Goal: Feedback & Contribution: Submit feedback/report problem

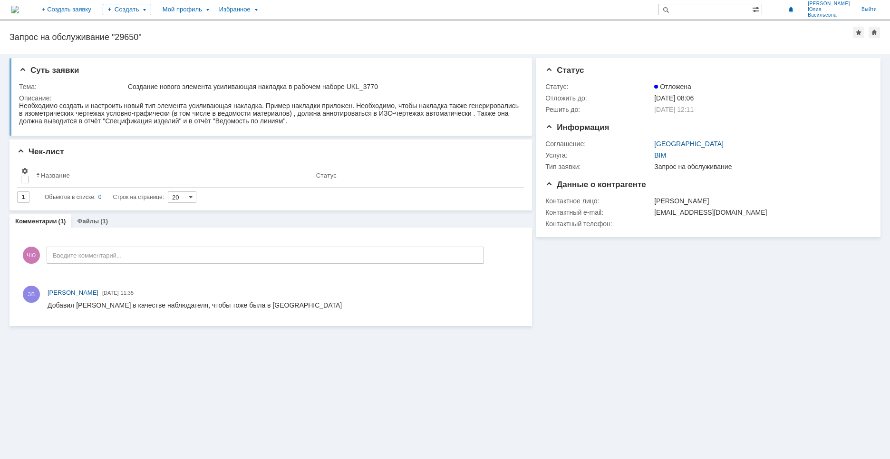
click at [91, 221] on link "Файлы" at bounding box center [88, 220] width 22 height 7
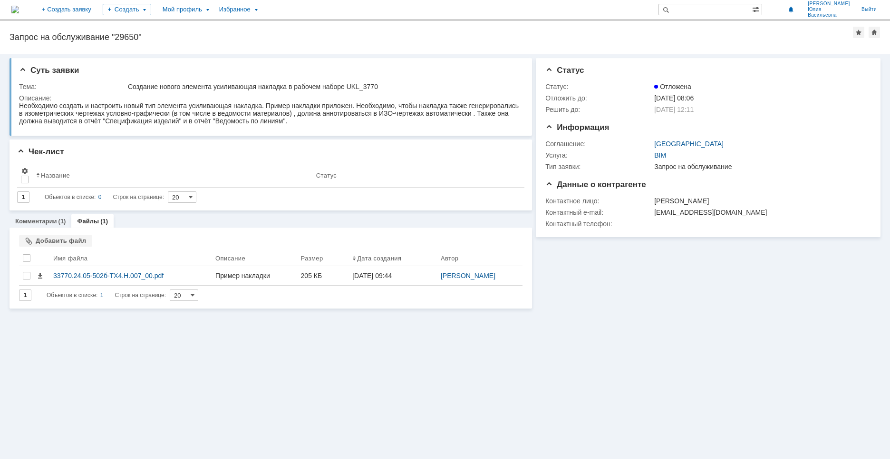
click at [47, 225] on div "Комментарии (1)" at bounding box center [41, 221] width 62 height 14
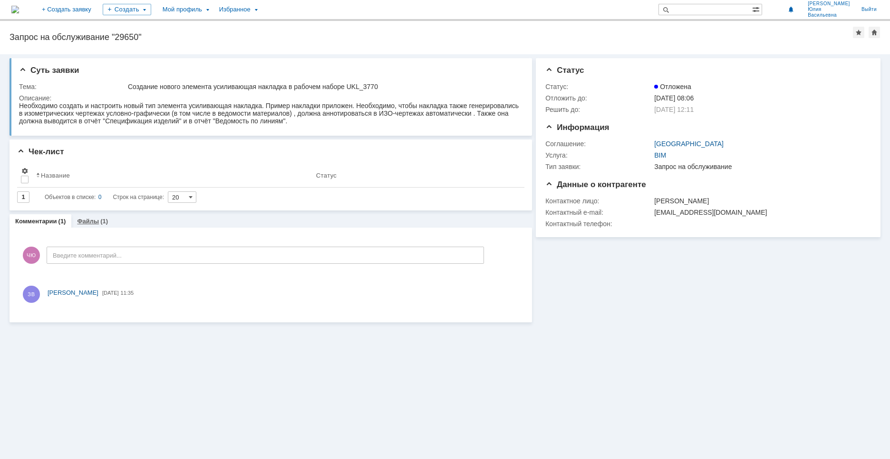
click at [97, 222] on div "Файлы (1)" at bounding box center [92, 221] width 31 height 6
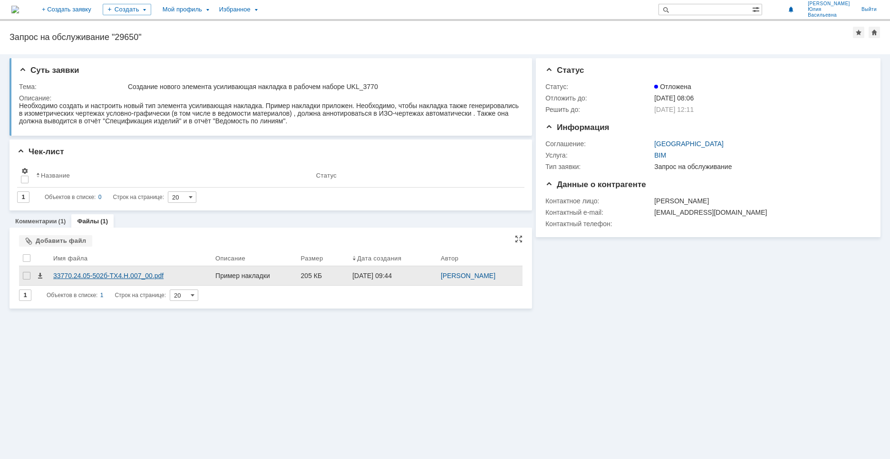
click at [106, 276] on div "33770.24.05-502б-ТХ4.Н.007_00.pdf" at bounding box center [130, 276] width 155 height 8
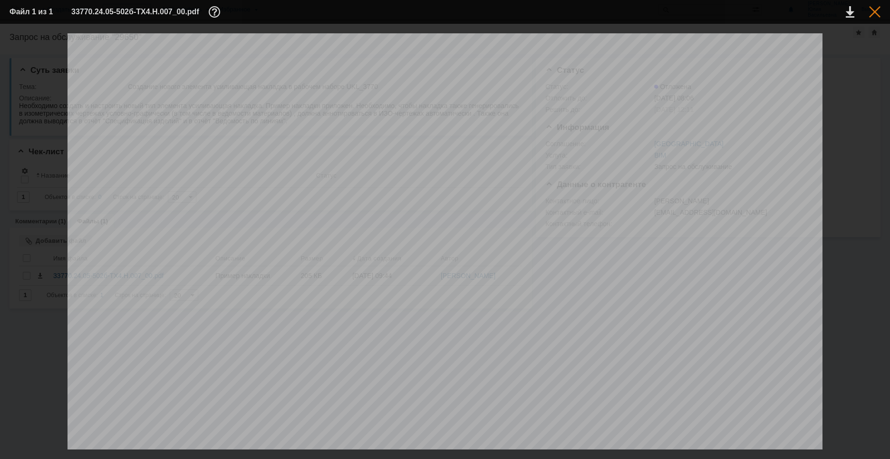
click at [876, 11] on div at bounding box center [874, 11] width 11 height 11
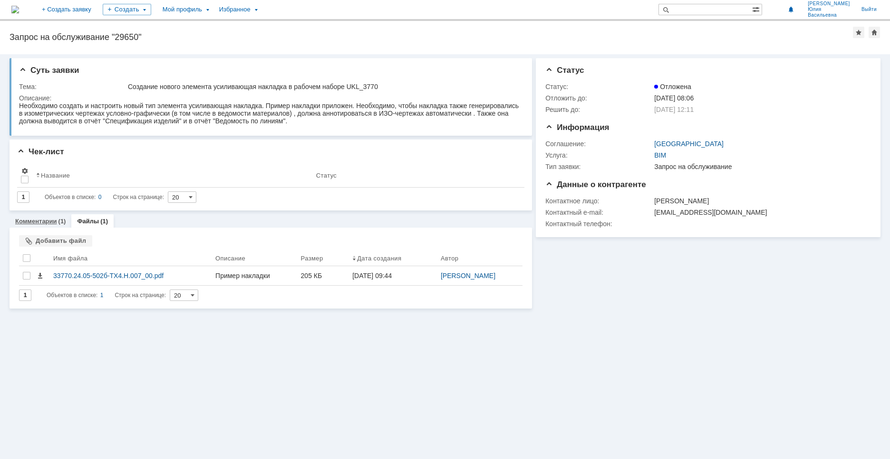
click at [53, 224] on link "Комментарии" at bounding box center [36, 220] width 42 height 7
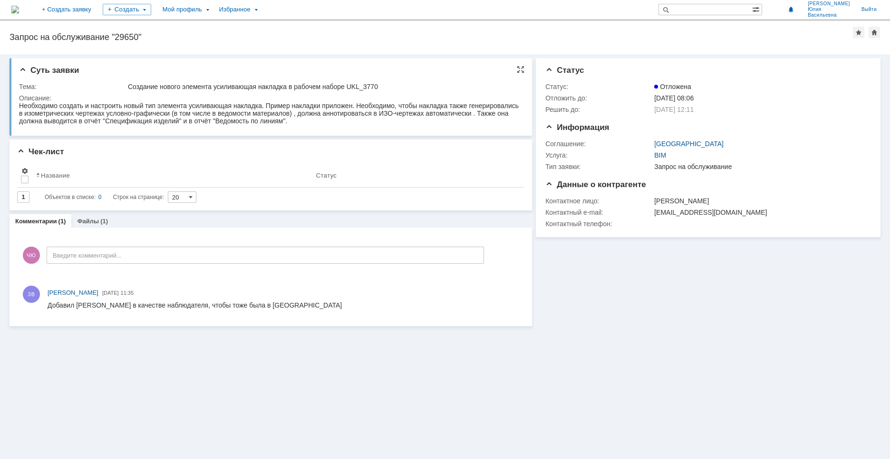
click at [26, 72] on span "Суть заявки" at bounding box center [49, 70] width 60 height 9
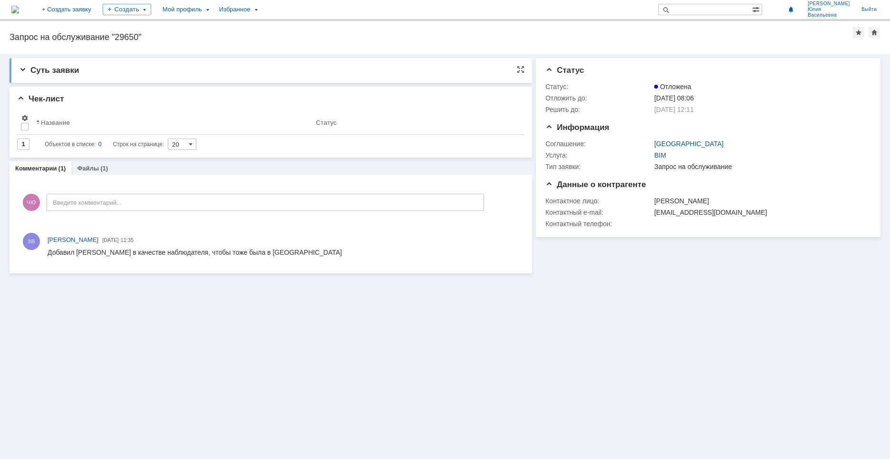
click at [26, 72] on span "Суть заявки" at bounding box center [49, 70] width 60 height 9
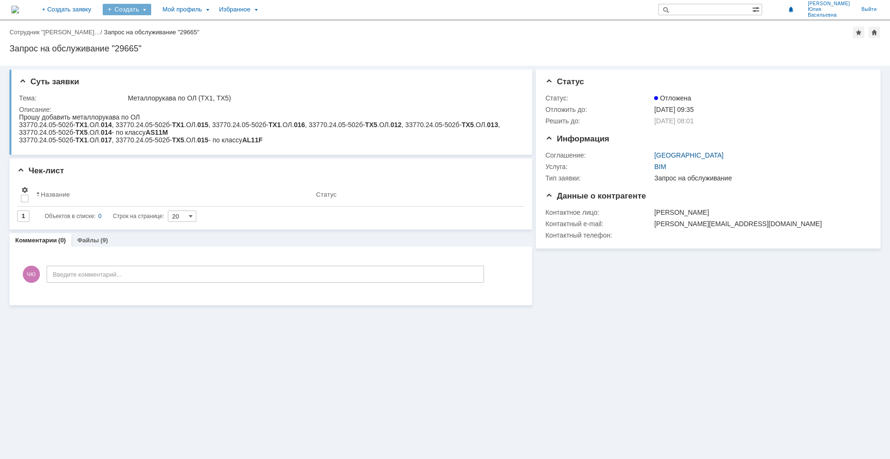
click at [151, 8] on div "Создать" at bounding box center [127, 9] width 49 height 11
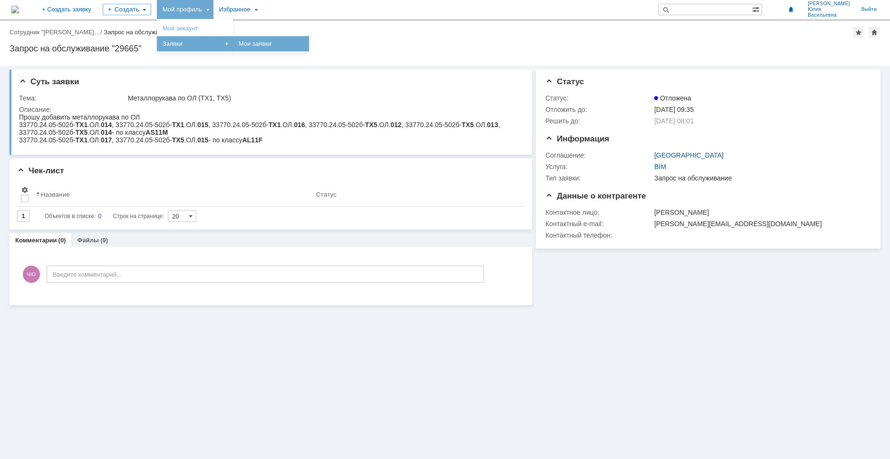
click at [307, 40] on link "Мои заявки" at bounding box center [271, 43] width 72 height 11
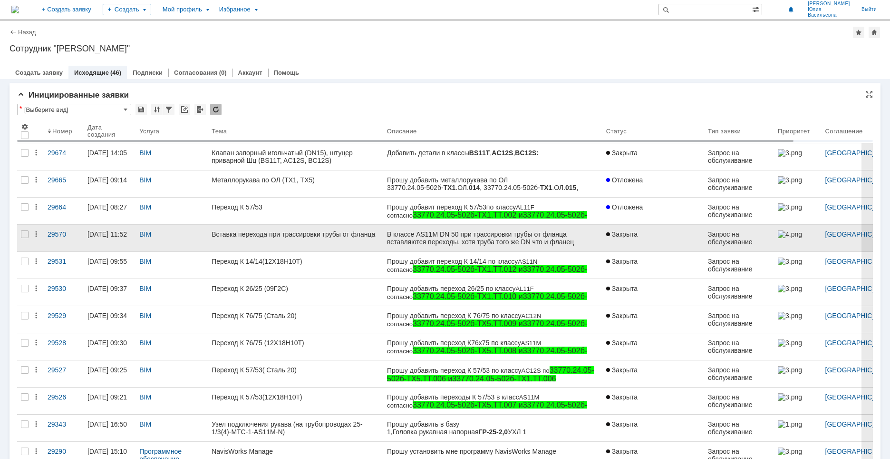
click at [377, 241] on link "Вставка перехода при трассировки трубы от фланца" at bounding box center [296, 237] width 176 height 27
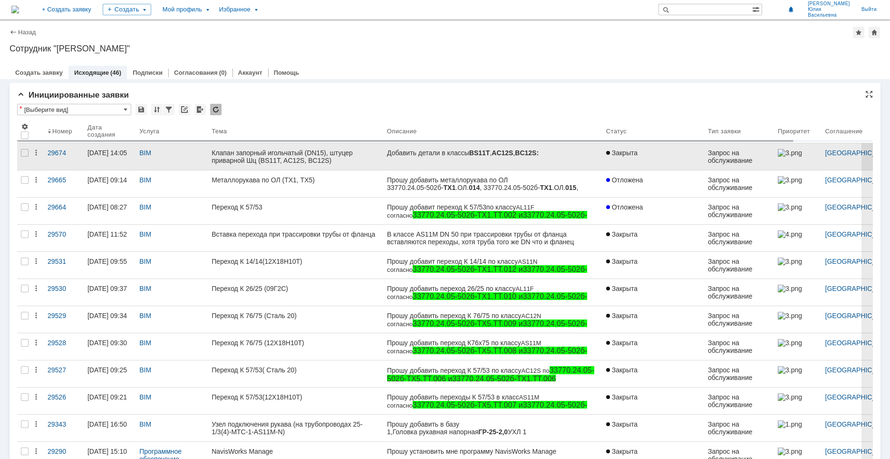
click at [337, 164] on link "Клапан запорный игольчатый (DN15), штуцер приварной Шц (BS11T, AC12S, BC12S)" at bounding box center [296, 156] width 176 height 27
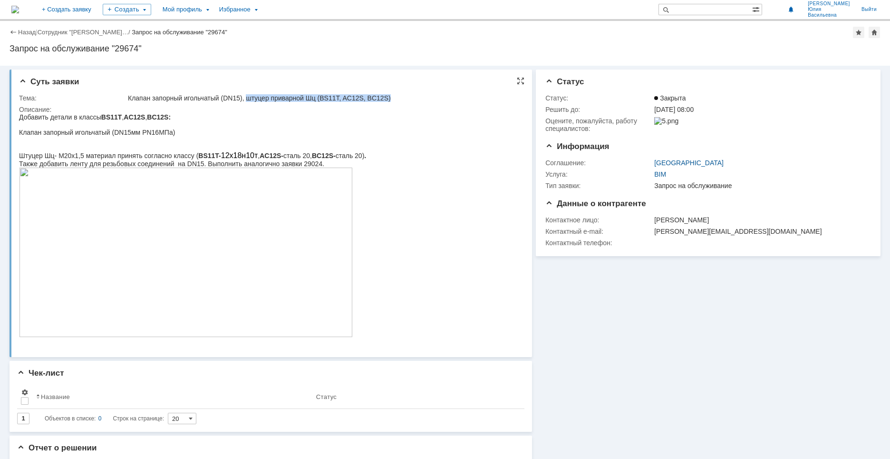
drag, startPoint x: 250, startPoint y: 96, endPoint x: 410, endPoint y: 97, distance: 159.8
click at [410, 97] on div "Клапан запорный игольчатый (DN15), штуцер приварной Шц (BS11T, AC12S, BC12S)" at bounding box center [323, 98] width 390 height 8
click at [230, 288] on img at bounding box center [186, 251] width 334 height 169
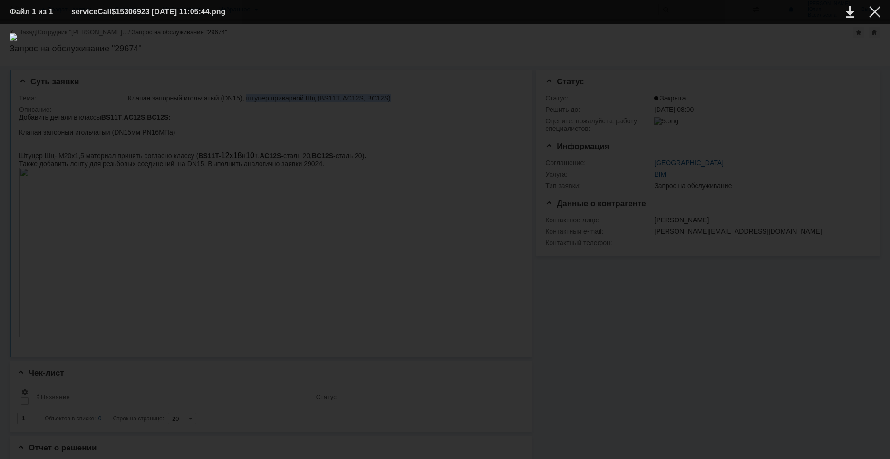
click at [480, 269] on img at bounding box center [445, 241] width 871 height 416
click at [640, 137] on img at bounding box center [445, 241] width 871 height 416
click at [876, 10] on div at bounding box center [874, 11] width 11 height 11
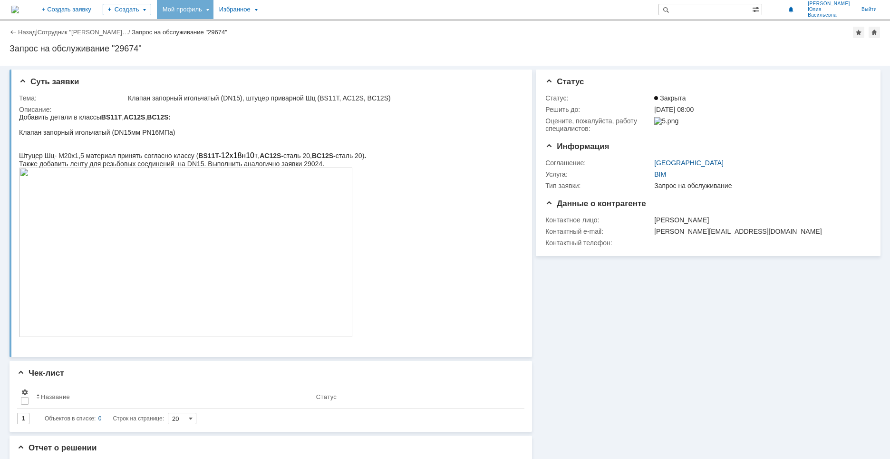
click at [214, 10] on div "Мой профиль" at bounding box center [185, 9] width 57 height 19
click at [231, 41] on div "Заявки" at bounding box center [195, 43] width 72 height 11
click at [151, 4] on div "Создать" at bounding box center [127, 9] width 49 height 11
click at [156, 24] on link "Заявка" at bounding box center [141, 28] width 72 height 11
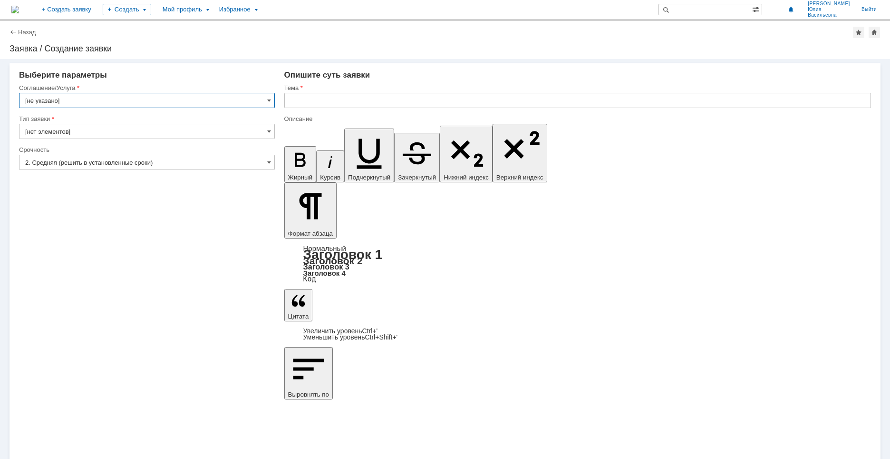
click at [123, 102] on input "[не указано]" at bounding box center [147, 100] width 256 height 15
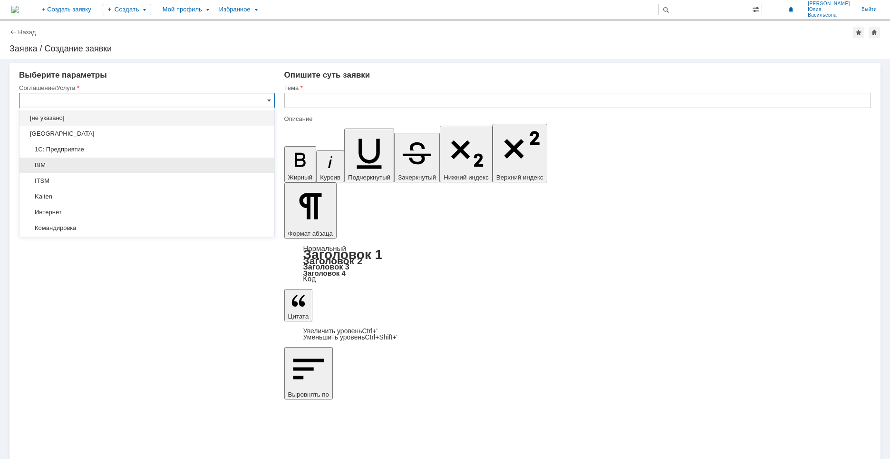
click at [81, 170] on div "BIM" at bounding box center [147, 164] width 255 height 15
type input "BIM"
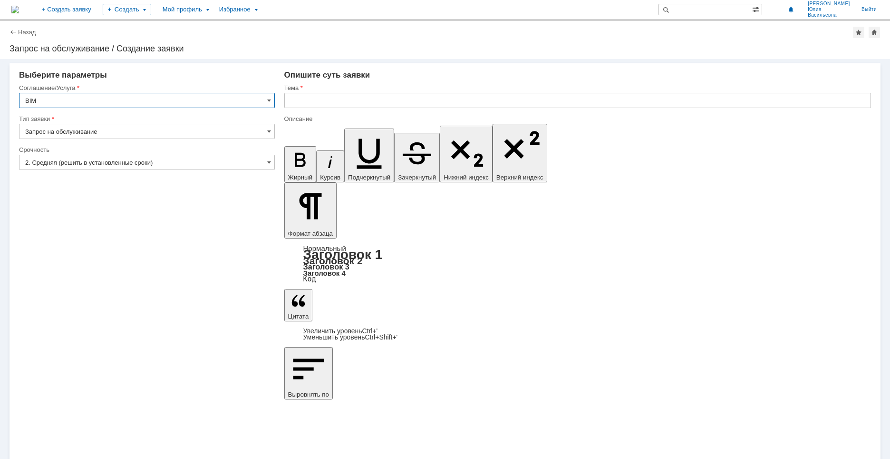
click at [19, 8] on img at bounding box center [15, 10] width 8 height 8
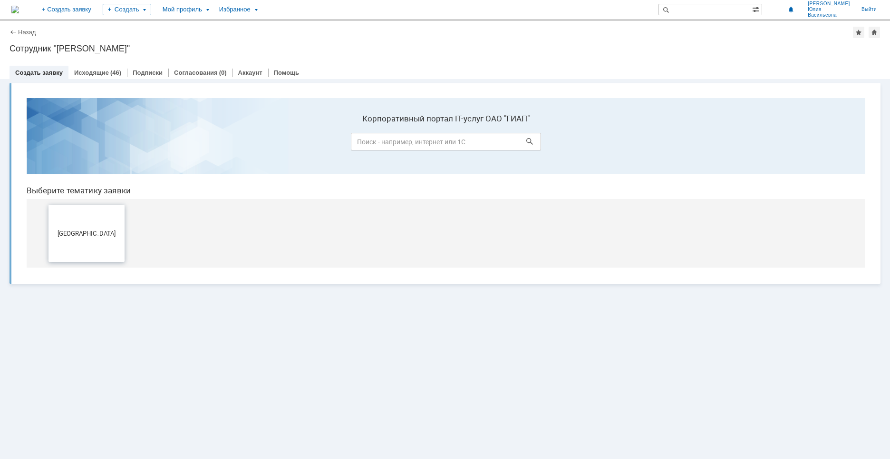
click at [95, 226] on button "[GEOGRAPHIC_DATA]" at bounding box center [87, 233] width 76 height 57
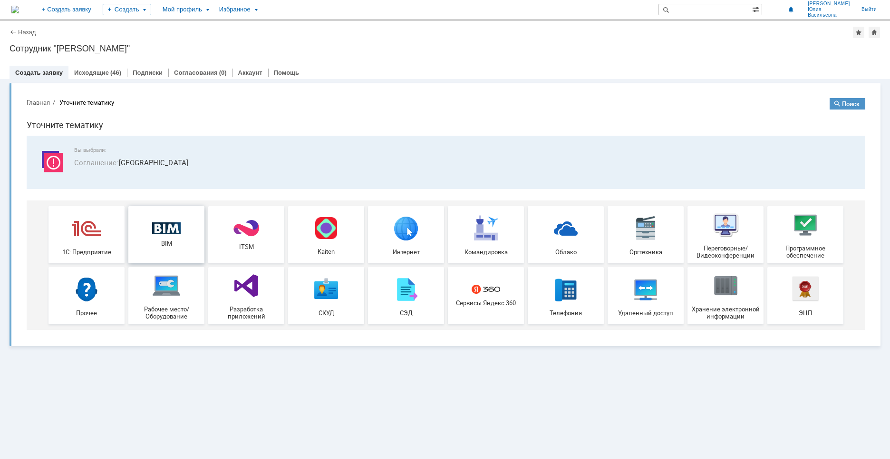
click at [160, 245] on span "BIM" at bounding box center [166, 243] width 70 height 7
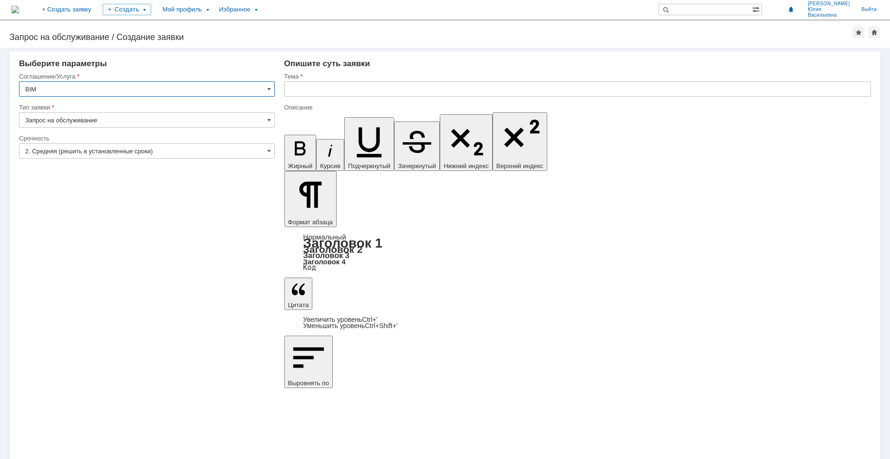
click at [315, 90] on input "text" at bounding box center [577, 88] width 587 height 15
paste input "Штуцер Шц-М20х1,5"
type input "Штуцер Шц-М20х1,5"
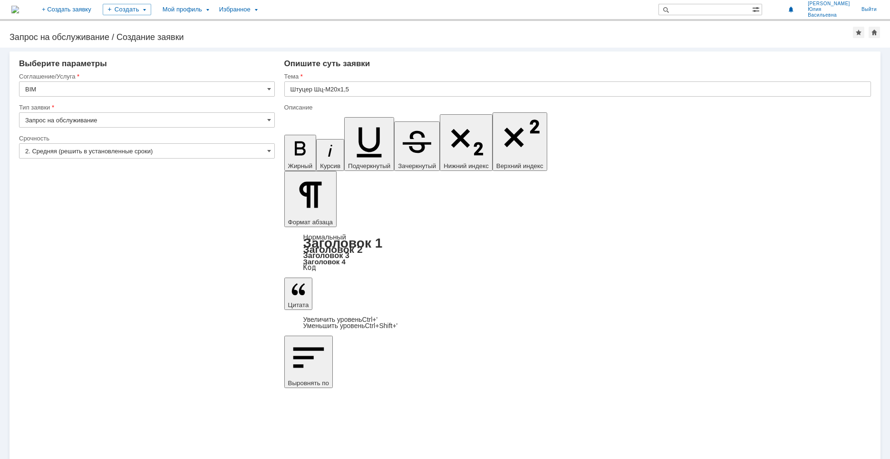
drag, startPoint x: 422, startPoint y: 3344, endPoint x: 380, endPoint y: 3344, distance: 41.9
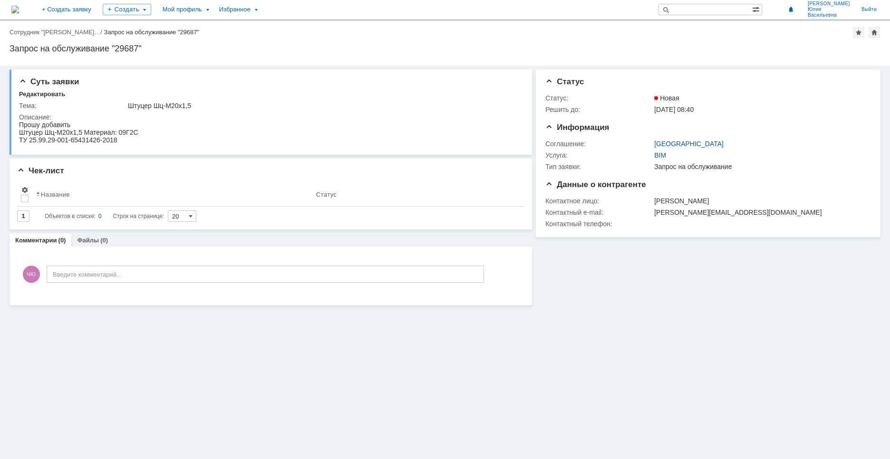
click at [264, 319] on div "Суть заявки Редактировать Тема: Штуцер Шц-М20х1,5 Описание: Чек-лист Результаты…" at bounding box center [445, 262] width 890 height 393
click at [19, 13] on img at bounding box center [15, 10] width 8 height 8
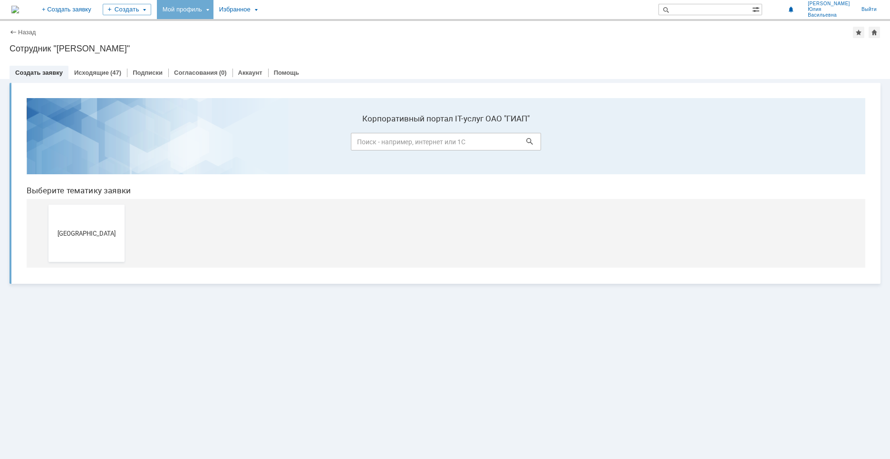
click at [214, 13] on div "Мой профиль" at bounding box center [185, 9] width 57 height 19
click at [307, 43] on link "Мои заявки" at bounding box center [271, 43] width 72 height 11
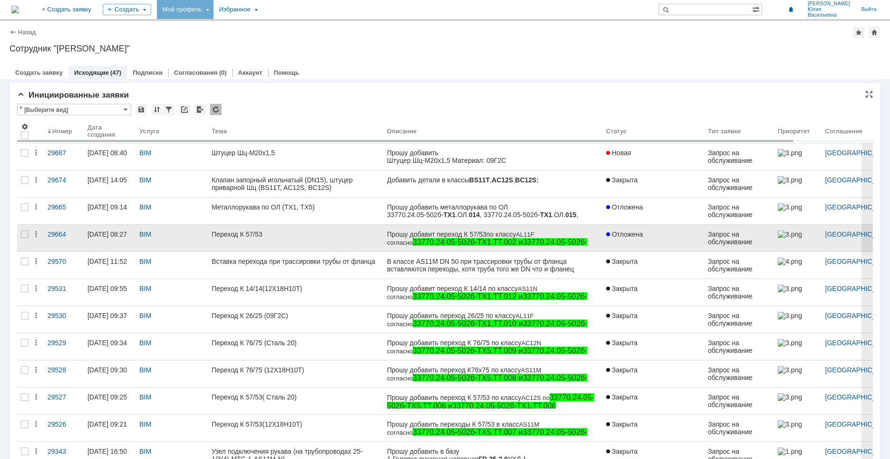
scroll to position [48, 0]
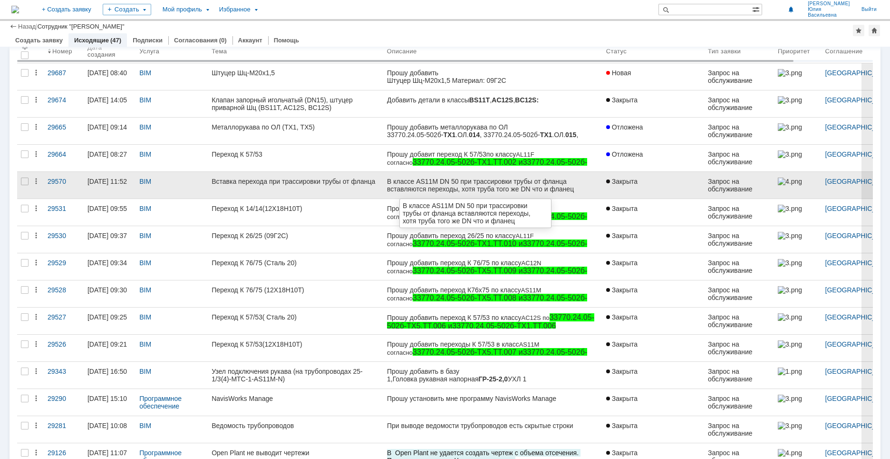
click at [396, 180] on div "В классе AS11M DN 50 при трассировки трубы от фланца вставляются переходы, хотя…" at bounding box center [493, 184] width 212 height 15
click at [289, 184] on div "Вставка перехода при трассировки трубы от фланца" at bounding box center [296, 181] width 168 height 8
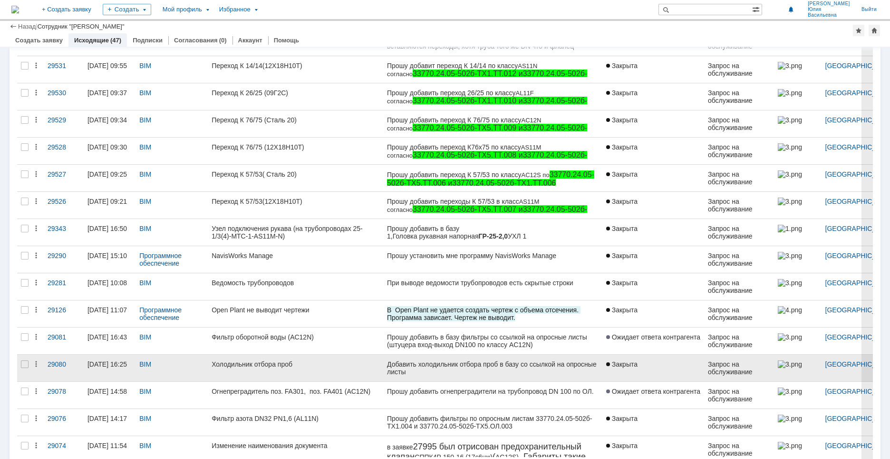
click at [365, 373] on link "Холодильник отбора проб" at bounding box center [296, 367] width 176 height 27
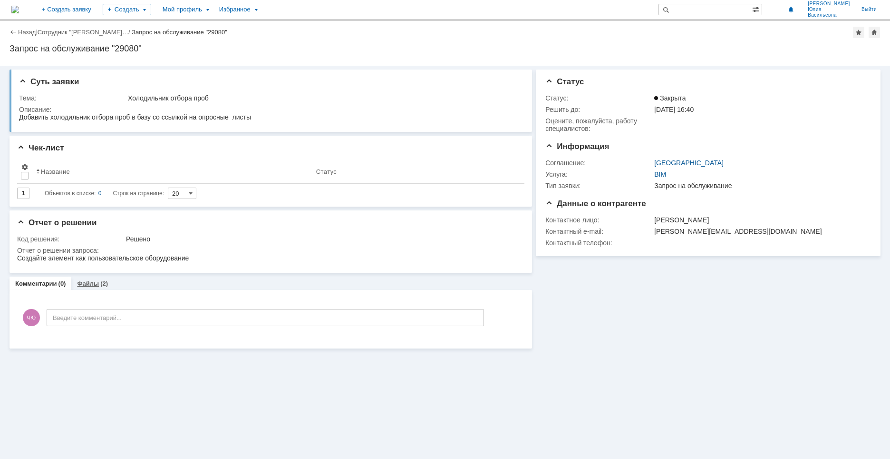
click at [87, 286] on link "Файлы" at bounding box center [88, 283] width 22 height 7
click at [19, 12] on img at bounding box center [15, 10] width 8 height 8
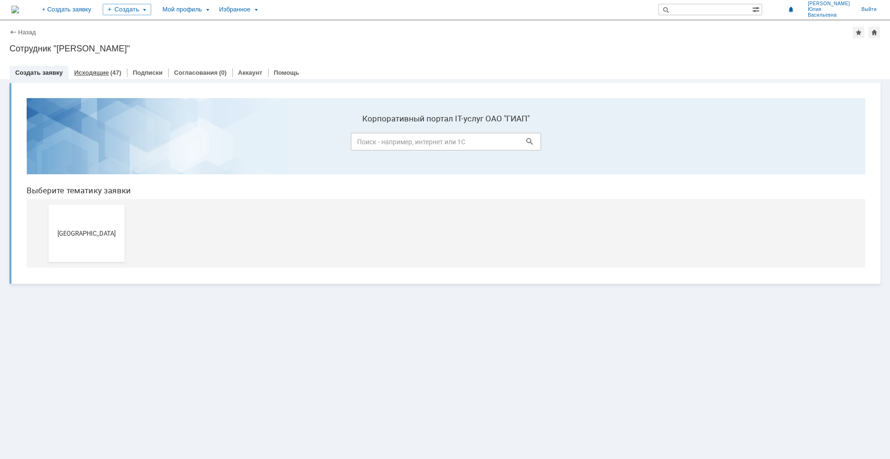
click at [98, 72] on link "Исходящие" at bounding box center [91, 72] width 35 height 7
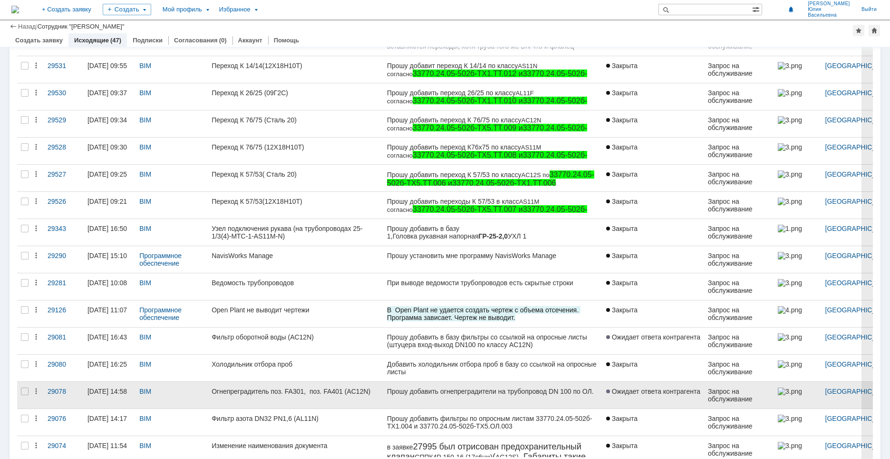
click at [338, 392] on div "Огнепреградитель поз. FA301, поз. FA401 (AC12N)" at bounding box center [296, 391] width 168 height 8
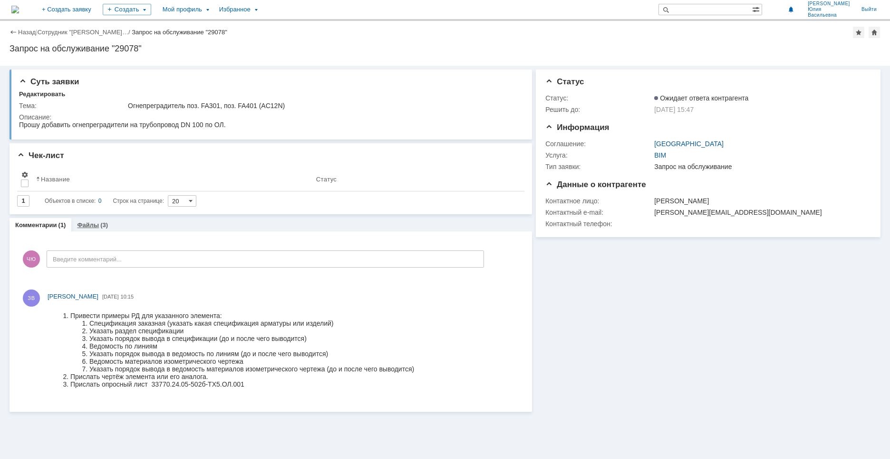
click at [83, 222] on link "Файлы" at bounding box center [88, 224] width 22 height 7
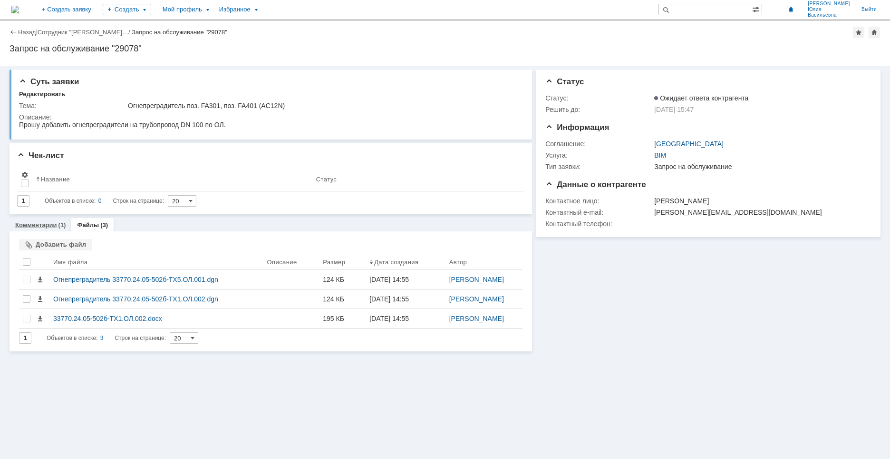
click at [41, 219] on div "Комментарии (1)" at bounding box center [41, 225] width 62 height 14
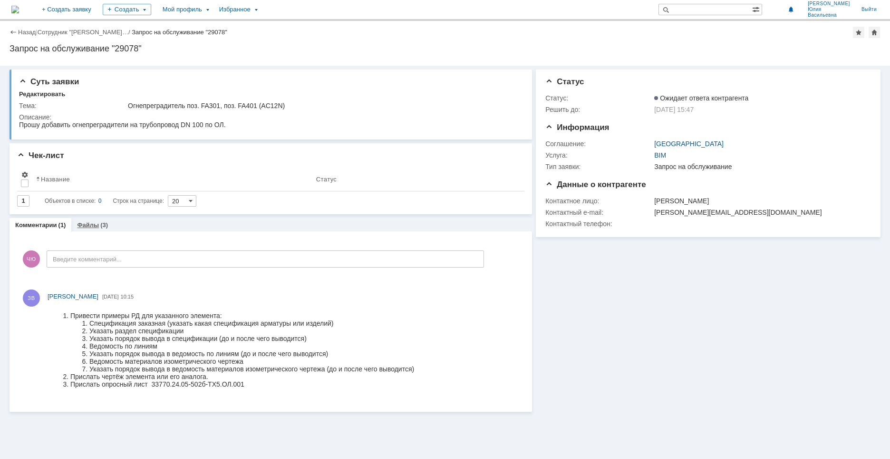
click at [101, 223] on div "(3)" at bounding box center [104, 224] width 8 height 7
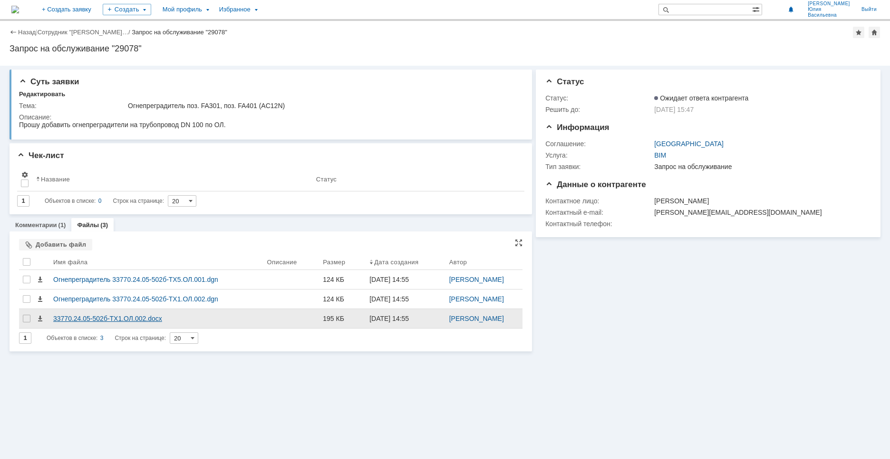
click at [126, 317] on div "33770.24.05-502б-ТХ1.ОЛ.002.docx" at bounding box center [156, 318] width 206 height 8
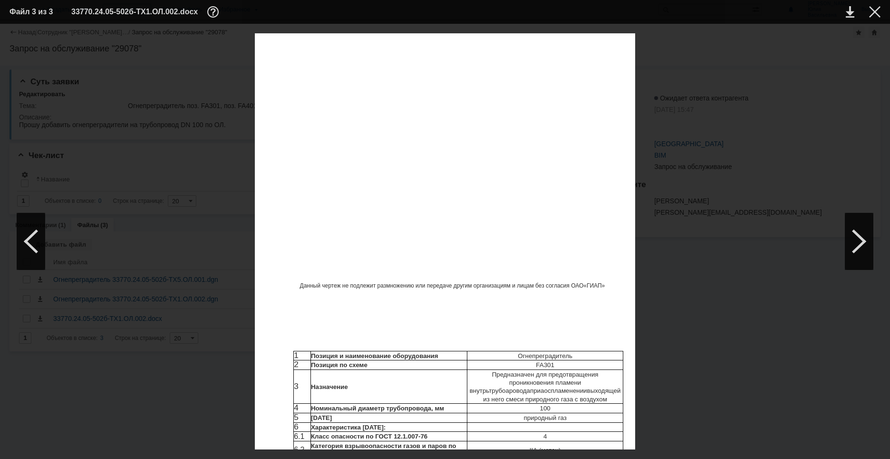
scroll to position [445, 0]
click at [876, 7] on div at bounding box center [874, 11] width 11 height 11
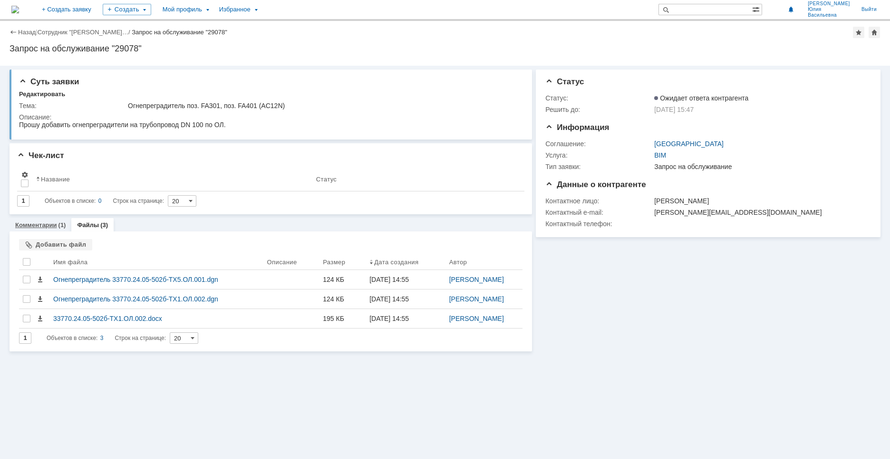
click at [39, 220] on div "Комментарии (1)" at bounding box center [41, 225] width 62 height 14
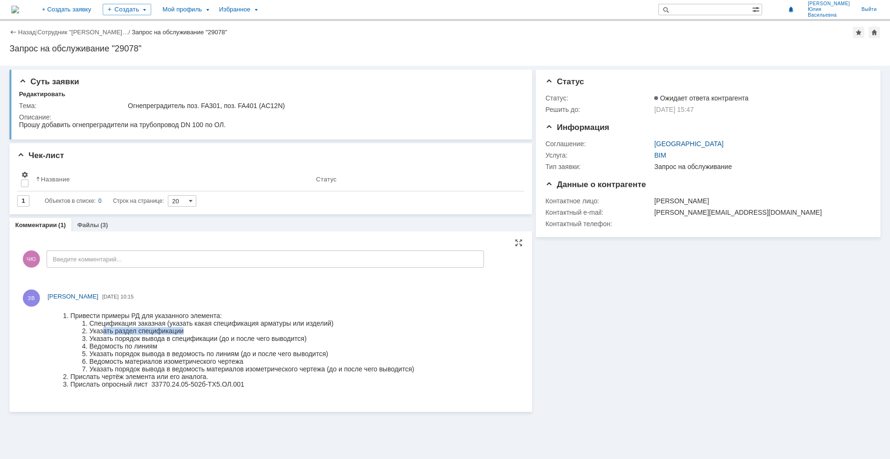
drag, startPoint x: 105, startPoint y: 334, endPoint x: 183, endPoint y: 332, distance: 78.0
click at [183, 332] on li "Указать раздел спецификации" at bounding box center [251, 331] width 325 height 8
drag, startPoint x: 120, startPoint y: 338, endPoint x: 308, endPoint y: 337, distance: 187.9
click at [308, 337] on li "Указать порядок вывода в спецификации (до и после чего выводится)" at bounding box center [251, 338] width 325 height 8
drag, startPoint x: 120, startPoint y: 345, endPoint x: 178, endPoint y: 345, distance: 58.5
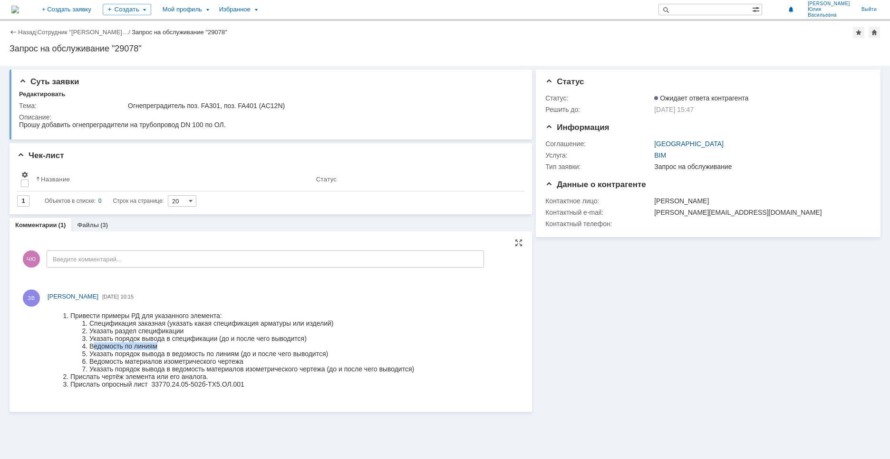
click at [178, 345] on li "Ведомость по линиям" at bounding box center [251, 346] width 325 height 8
drag, startPoint x: 117, startPoint y: 356, endPoint x: 97, endPoint y: 361, distance: 21.1
click at [97, 361] on li "Ведомость материалов изометрического чертежа" at bounding box center [251, 361] width 325 height 8
click at [109, 366] on li "Указать порядок вывода в ведомость материалов изометрического чертежа (до и пос…" at bounding box center [251, 369] width 325 height 8
drag, startPoint x: 91, startPoint y: 363, endPoint x: 244, endPoint y: 361, distance: 152.7
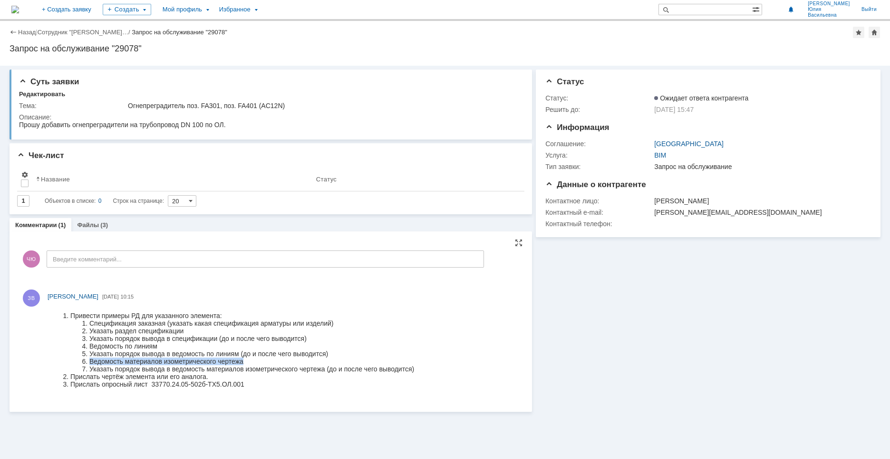
click at [244, 361] on li "Ведомость материалов изометрического чертежа" at bounding box center [251, 361] width 325 height 8
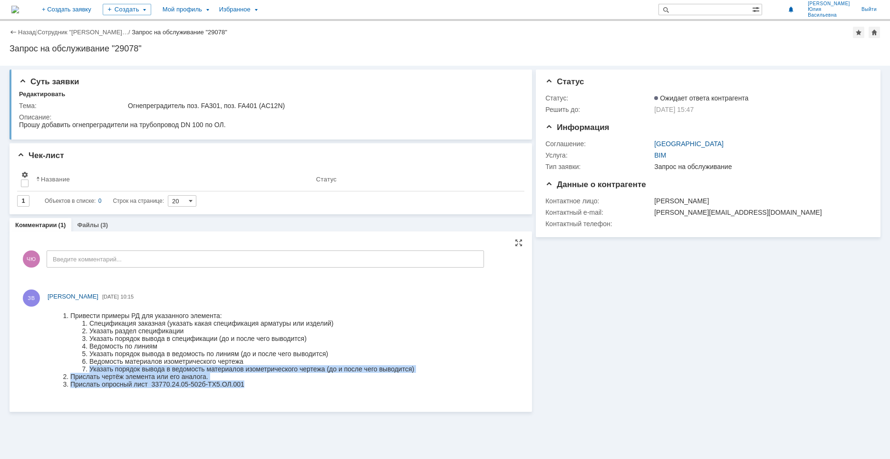
drag, startPoint x: 102, startPoint y: 371, endPoint x: 243, endPoint y: 389, distance: 142.4
click at [243, 389] on body "Привести примеры РД для указанного элемента: Спецификация заказная (указать как…" at bounding box center [231, 349] width 367 height 89
click at [273, 382] on li "Прислать опросный лист 33770.24.05-502б-ТХ5.ОЛ.001" at bounding box center [242, 384] width 344 height 8
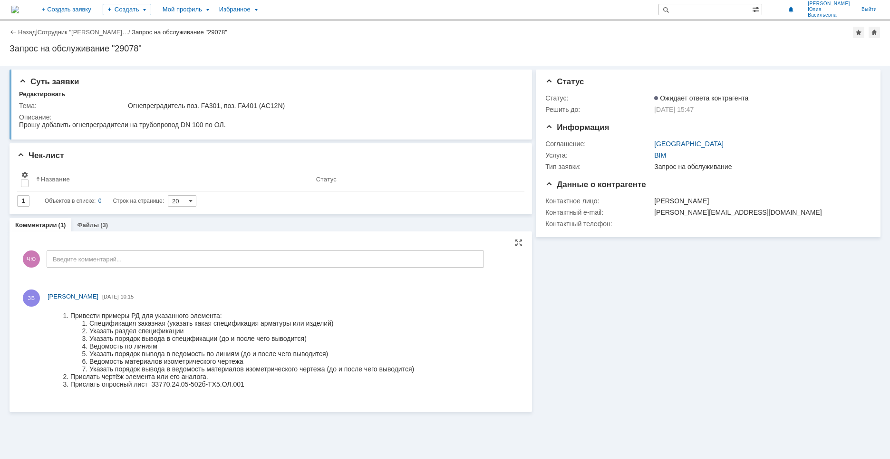
click at [246, 385] on li "Прислать опросный лист 33770.24.05-502б-ТХ5.ОЛ.001" at bounding box center [242, 384] width 344 height 8
drag, startPoint x: 246, startPoint y: 385, endPoint x: 60, endPoint y: 393, distance: 186.6
click at [60, 393] on body "Привести примеры РД для указанного элемента: Спецификация заказная (указать как…" at bounding box center [231, 349] width 367 height 89
click at [313, 393] on body "Привести примеры РД для указанного элемента: Спецификация заказная (указать как…" at bounding box center [231, 349] width 367 height 89
drag, startPoint x: 86, startPoint y: 322, endPoint x: 345, endPoint y: 324, distance: 259.7
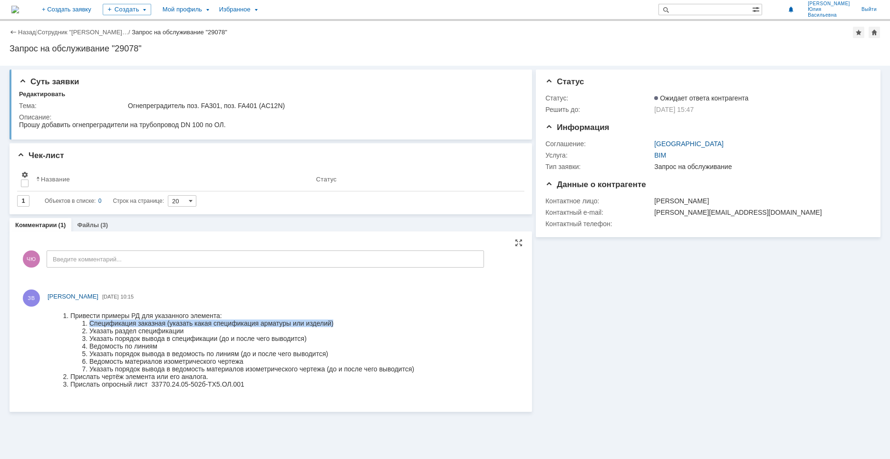
click at [345, 324] on li "Спецификация заказная (указать какая спецификация арматуры или изделий)" at bounding box center [251, 323] width 325 height 8
drag, startPoint x: 110, startPoint y: 332, endPoint x: 200, endPoint y: 332, distance: 89.9
click at [200, 332] on li "Указать раздел спецификации" at bounding box center [251, 331] width 325 height 8
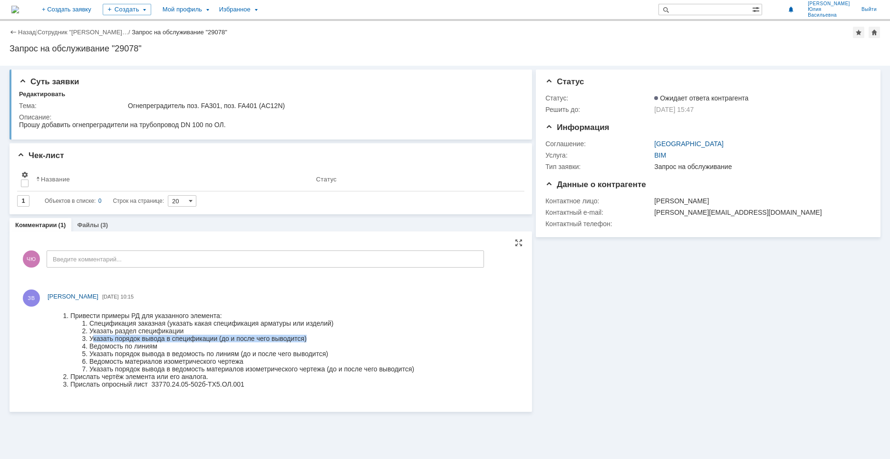
drag, startPoint x: 120, startPoint y: 337, endPoint x: 314, endPoint y: 341, distance: 193.6
click at [314, 341] on li "Указать порядок вывода в спецификации (до и после чего выводится)" at bounding box center [251, 338] width 325 height 8
drag, startPoint x: 88, startPoint y: 349, endPoint x: 167, endPoint y: 349, distance: 79.4
click at [167, 349] on li "Ведомость по линиям" at bounding box center [251, 346] width 325 height 8
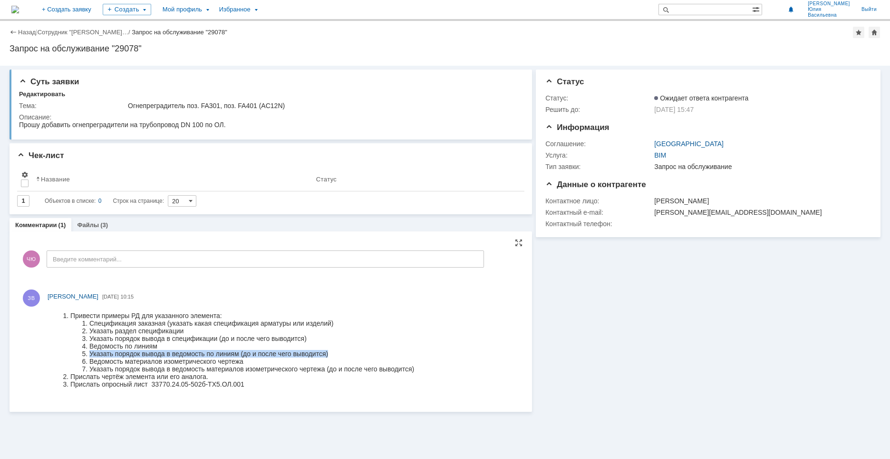
drag, startPoint x: 90, startPoint y: 355, endPoint x: 341, endPoint y: 355, distance: 251.1
click at [341, 355] on li "Указать порядок вывода в ведомость по линиям (до и после чего выводится)" at bounding box center [251, 354] width 325 height 8
drag, startPoint x: 96, startPoint y: 363, endPoint x: 272, endPoint y: 362, distance: 176.0
click at [272, 362] on li "Ведомость материалов изометрического чертежа" at bounding box center [251, 361] width 325 height 8
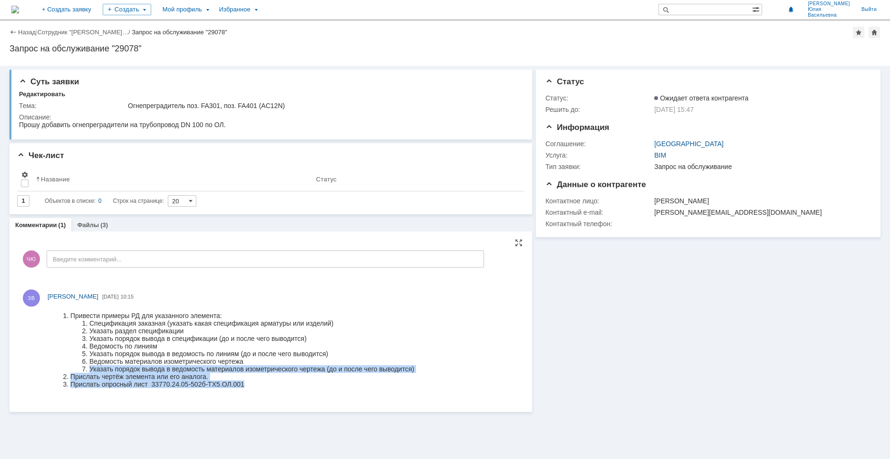
drag, startPoint x: 88, startPoint y: 370, endPoint x: 429, endPoint y: 373, distance: 341.0
click at [429, 373] on html "Привести примеры РД для указанного элемента: Спецификация заказная (указать как…" at bounding box center [283, 349] width 471 height 89
click at [98, 382] on li "Прислать опросный лист 33770.24.05-502б-ТХ5.ОЛ.001" at bounding box center [242, 384] width 344 height 8
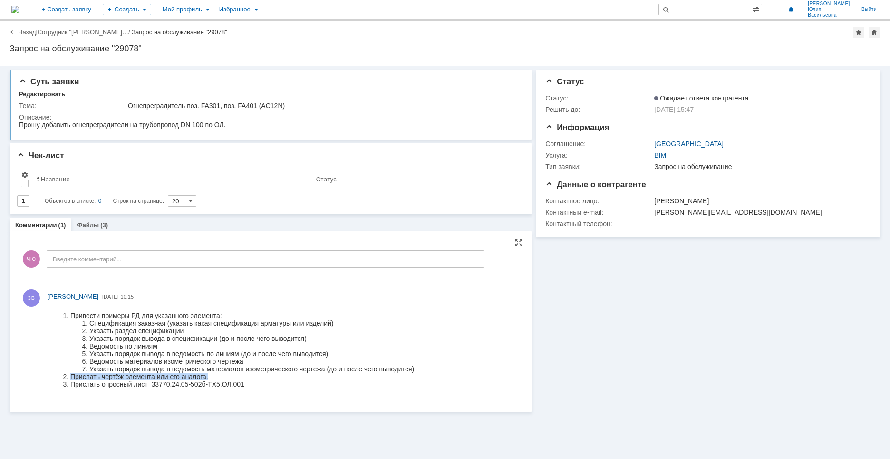
drag, startPoint x: 63, startPoint y: 377, endPoint x: 229, endPoint y: 376, distance: 166.0
click at [229, 376] on li "Прислать чертёж элемента или его аналога." at bounding box center [242, 376] width 344 height 8
click at [78, 382] on li "Прислать опросный лист 33770.24.05-502б-ТХ5.ОЛ.001" at bounding box center [242, 384] width 344 height 8
drag, startPoint x: 248, startPoint y: 382, endPoint x: 64, endPoint y: 373, distance: 183.8
click at [64, 373] on ol "Привести примеры РД для указанного элемента: Спецификация заказная (указать как…" at bounding box center [232, 350] width 363 height 76
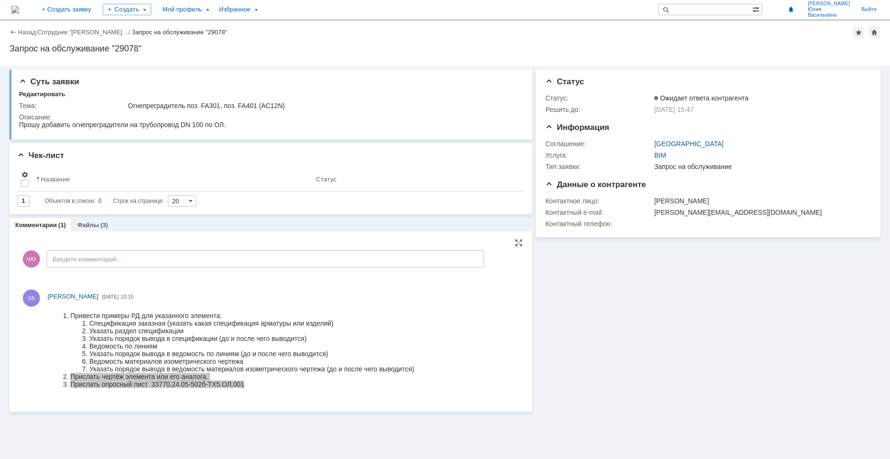
click at [331, 399] on div "ЗВ Зиборов Валерий Сергеевич 10.09.2025 10:15" at bounding box center [271, 343] width 504 height 114
click at [308, 397] on div "ЗВ Зиборов Валерий Сергеевич 10.09.2025 10:15" at bounding box center [271, 343] width 504 height 114
click at [186, 316] on li "Привести примеры РД для указанного элемента:" at bounding box center [242, 316] width 344 height 8
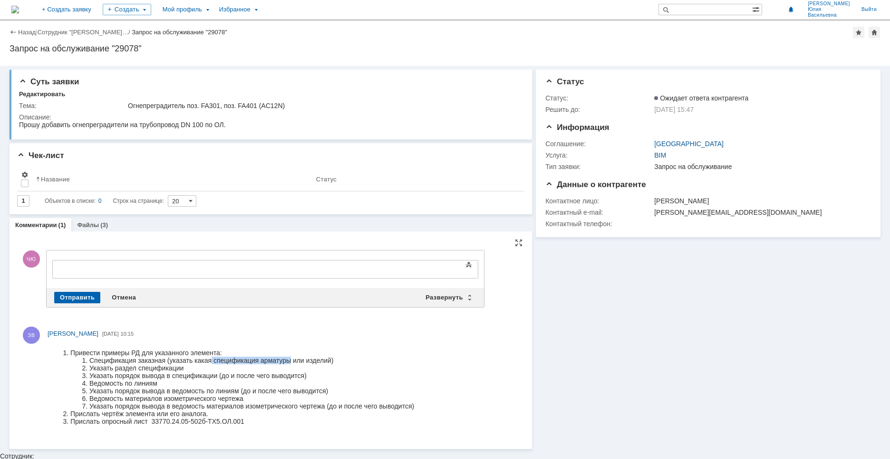
drag, startPoint x: 212, startPoint y: 361, endPoint x: 291, endPoint y: 361, distance: 78.5
click at [291, 361] on li "Спецификация заказная (указать какая спецификация арматуры или изделий)" at bounding box center [251, 360] width 325 height 8
copy li "спецификация арматуры"
click at [111, 271] on div at bounding box center [129, 268] width 135 height 8
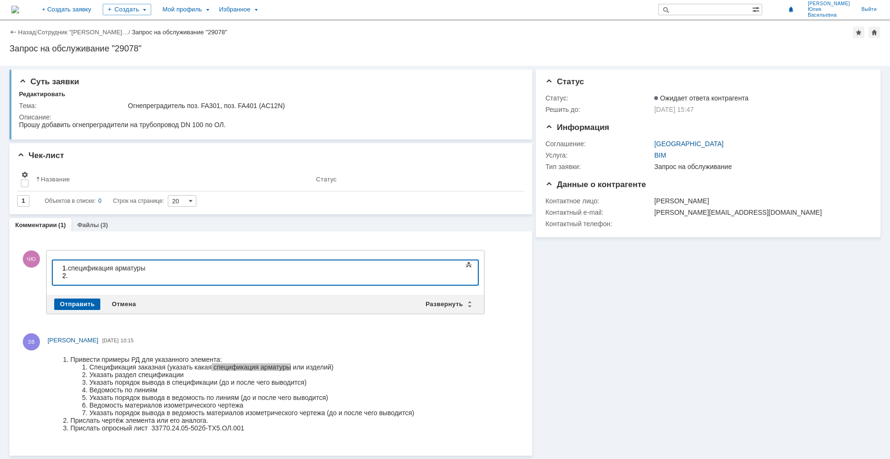
click at [72, 267] on span "спецификация арматуры" at bounding box center [107, 268] width 78 height 8
click at [118, 280] on body "1. Спецификация арматуры 2." at bounding box center [130, 271] width 143 height 23
click at [73, 276] on div "2." at bounding box center [129, 276] width 135 height 8
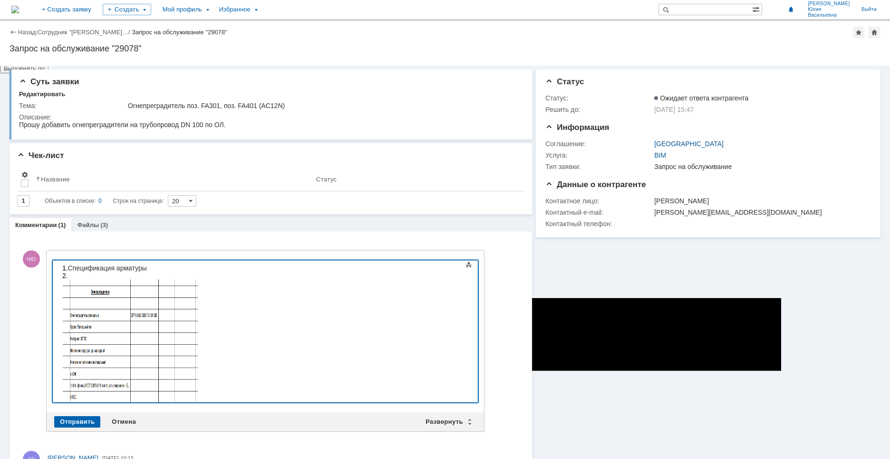
click at [66, 277] on div "2." at bounding box center [129, 358] width 135 height 173
click at [149, 268] on div "1. Спецификация арматуры" at bounding box center [129, 268] width 135 height 8
click at [62, 395] on span "2." at bounding box center [130, 319] width 136 height 173
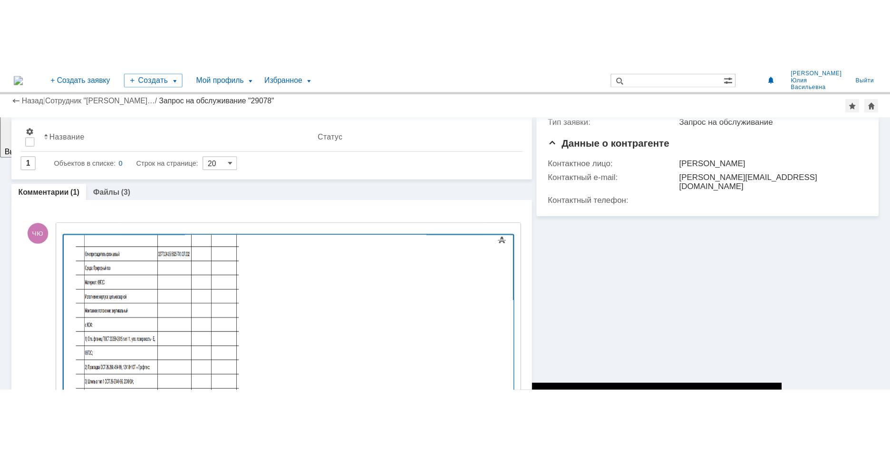
scroll to position [93, 0]
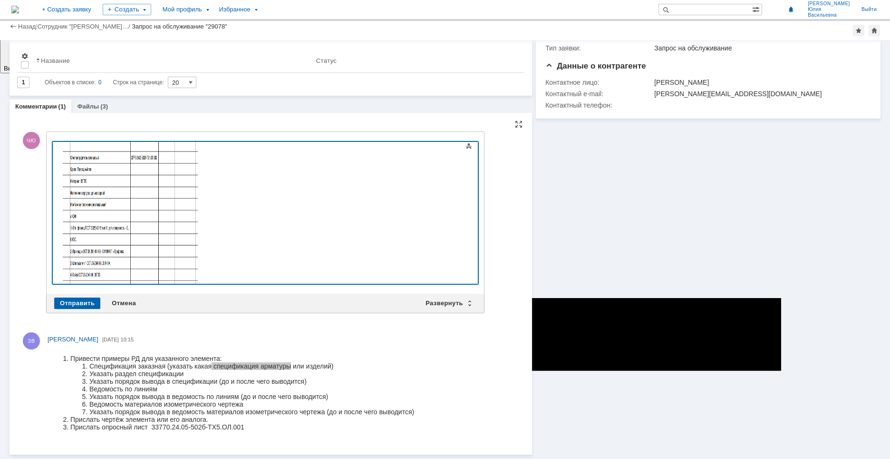
click at [85, 279] on span "3." at bounding box center [130, 200] width 136 height 173
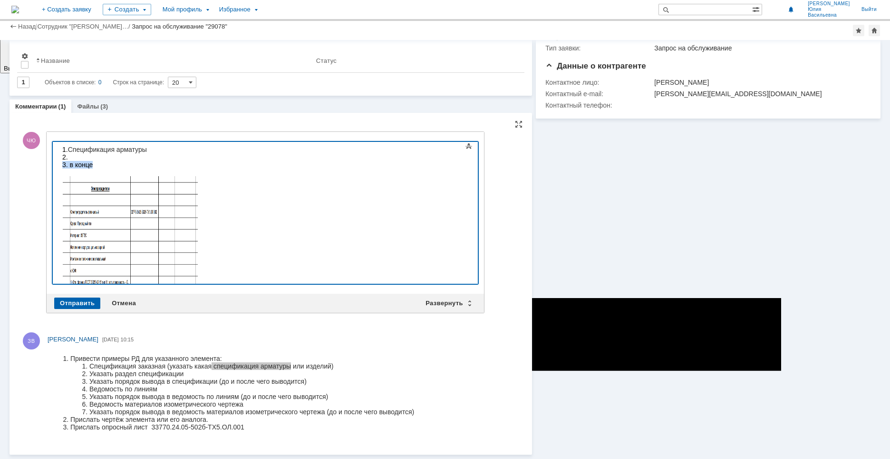
drag, startPoint x: 95, startPoint y: 164, endPoint x: 110, endPoint y: 306, distance: 143.0
click at [59, 164] on html "1. Спецификация арматуры 2. 3. в конце" at bounding box center [130, 244] width 143 height 204
copy span "3. в конце"
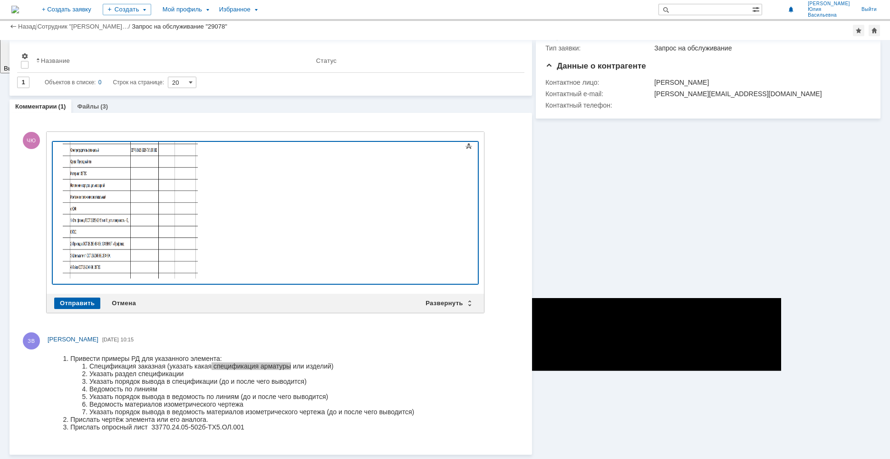
click at [197, 269] on div "2." at bounding box center [129, 189] width 135 height 181
click at [101, 277] on div "3. в конце" at bounding box center [129, 276] width 135 height 8
click at [72, 277] on span "3. в конце" at bounding box center [77, 276] width 30 height 8
drag, startPoint x: 100, startPoint y: 275, endPoint x: 173, endPoint y: 373, distance: 122.0
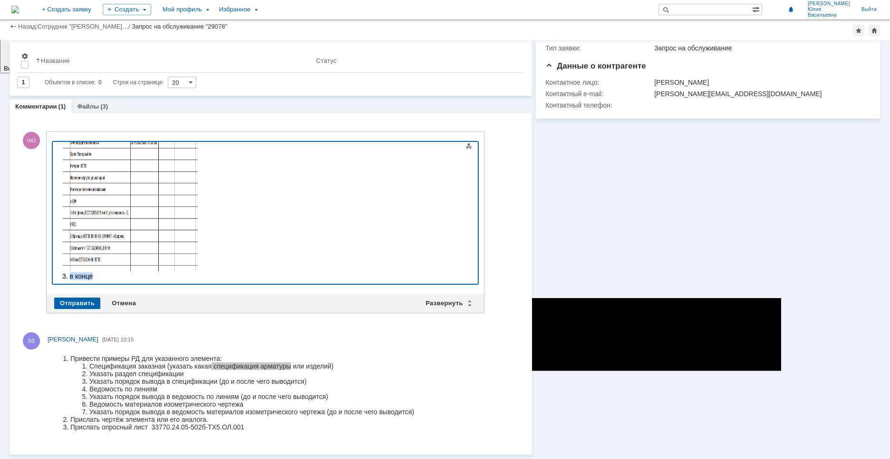
click at [70, 278] on div "3. в конце" at bounding box center [129, 276] width 135 height 8
click at [100, 280] on body "1. Спецификация арматуры 2. 3. в конце" at bounding box center [130, 182] width 143 height 204
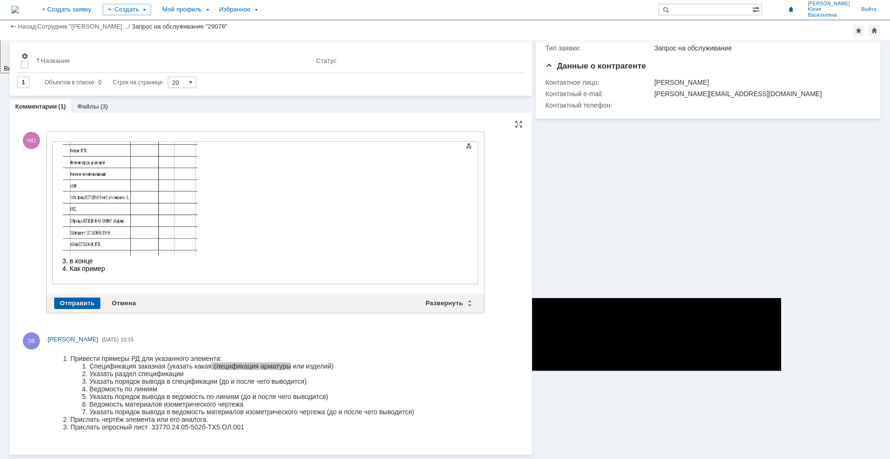
click at [101, 275] on div "​" at bounding box center [129, 276] width 135 height 8
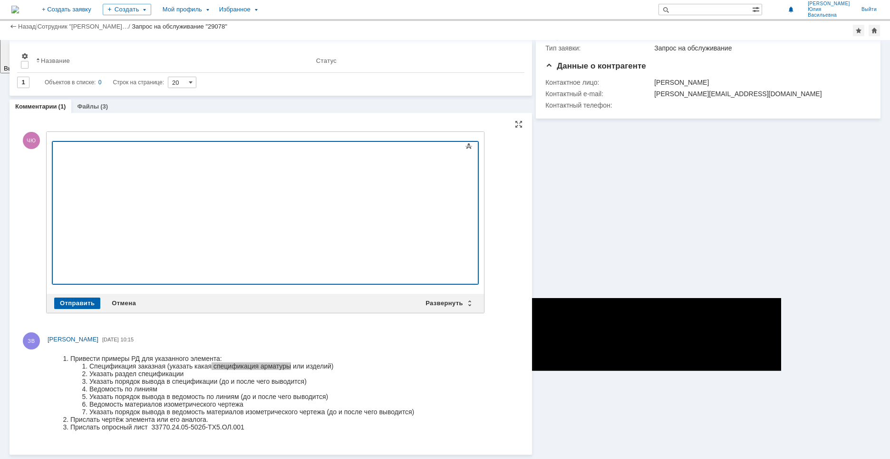
scroll to position [77, 0]
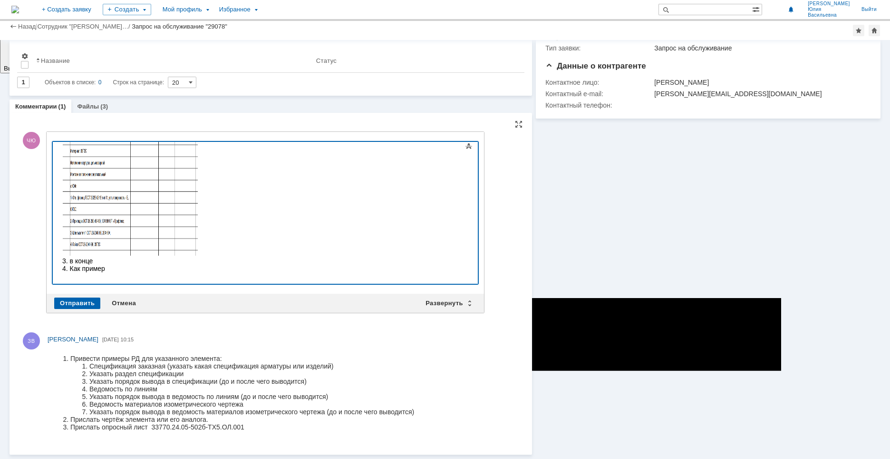
click at [135, 415] on li "Прислать чертёж элемента или его аналога." at bounding box center [242, 419] width 344 height 8
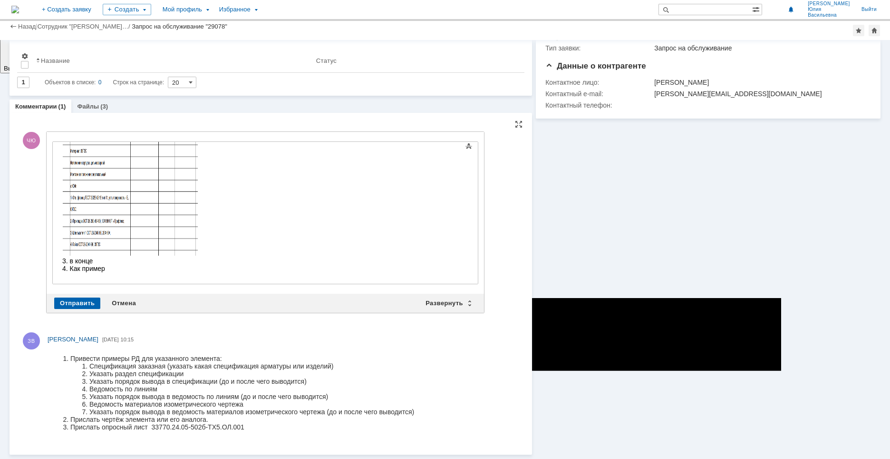
click at [98, 414] on li "Указать порядок вывода в ведомость материалов изометрического чертежа (до и пос…" at bounding box center [251, 412] width 325 height 8
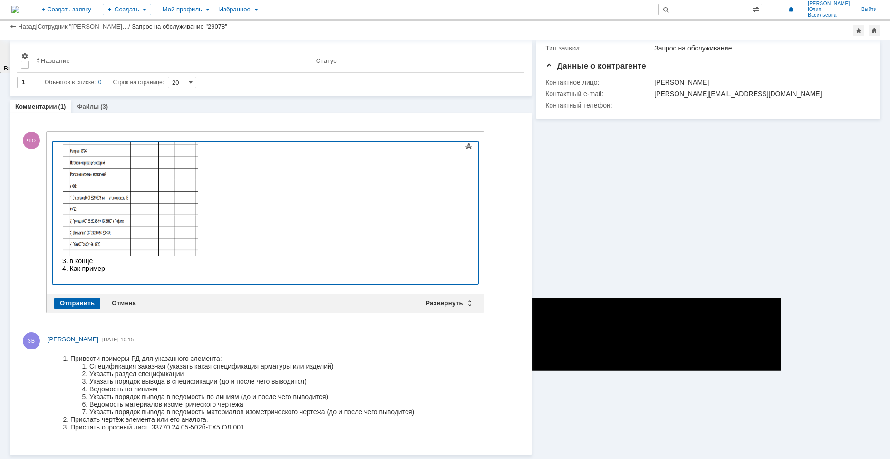
click at [141, 272] on div at bounding box center [129, 276] width 135 height 8
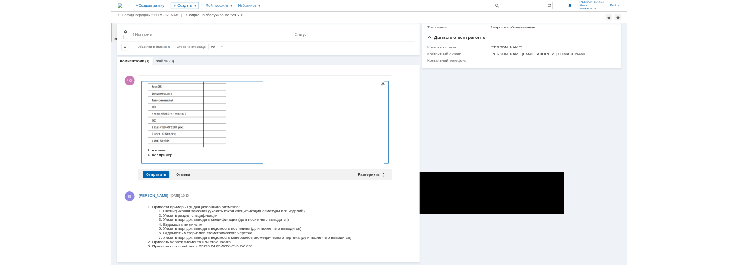
scroll to position [93, 0]
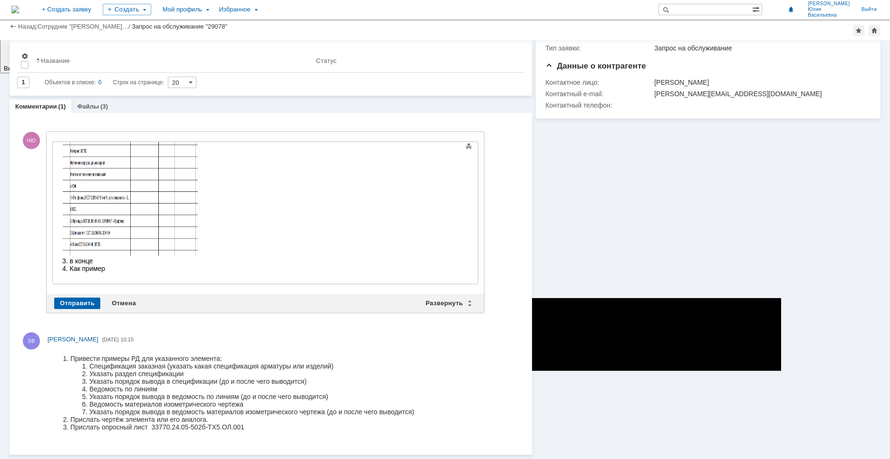
click at [121, 376] on li "Указать раздел спецификации" at bounding box center [251, 374] width 325 height 8
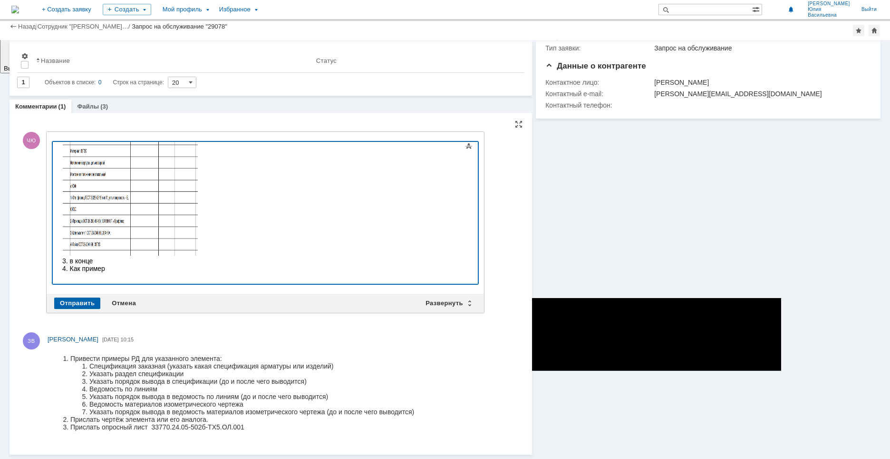
click at [106, 275] on div at bounding box center [129, 276] width 135 height 8
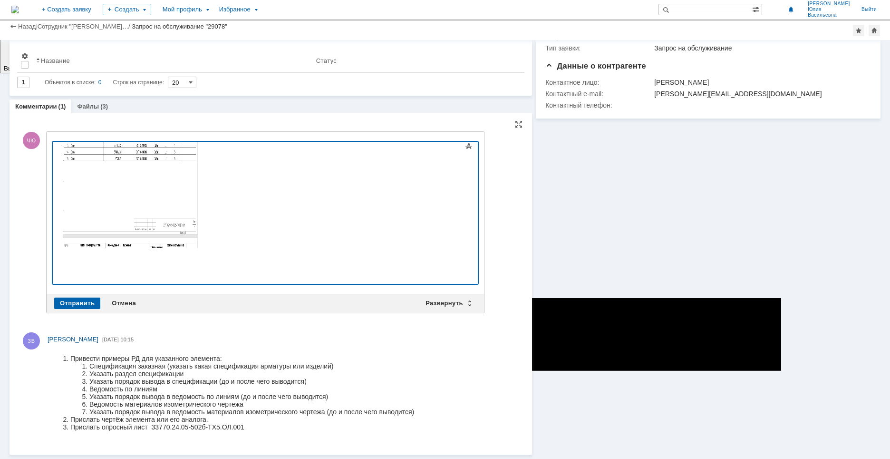
click at [198, 203] on img at bounding box center [130, 162] width 136 height 172
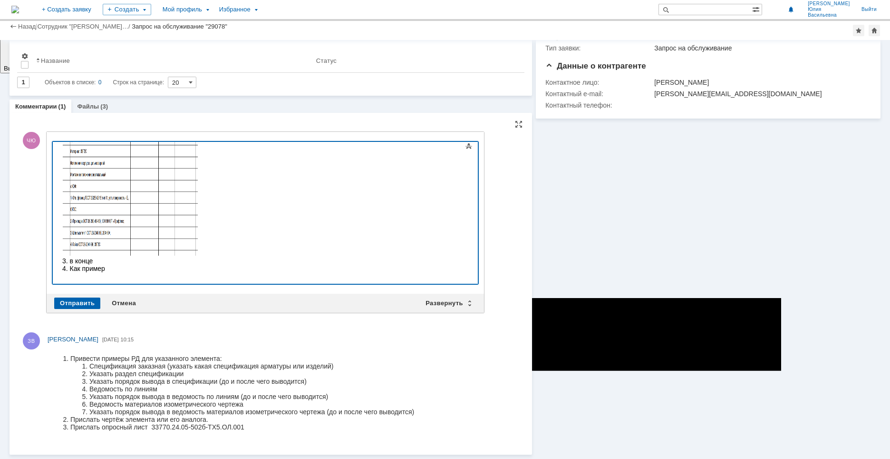
click at [116, 267] on div "4. Как пример" at bounding box center [129, 268] width 135 height 8
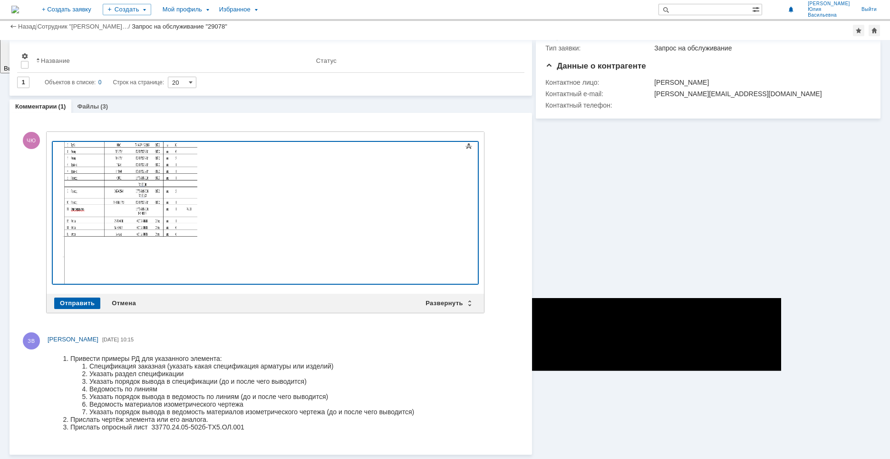
click at [98, 245] on img at bounding box center [130, 219] width 136 height 181
click at [197, 264] on div at bounding box center [129, 181] width 135 height 182
click at [125, 419] on li "Прислать чертёж элемента или его аналога." at bounding box center [242, 419] width 344 height 8
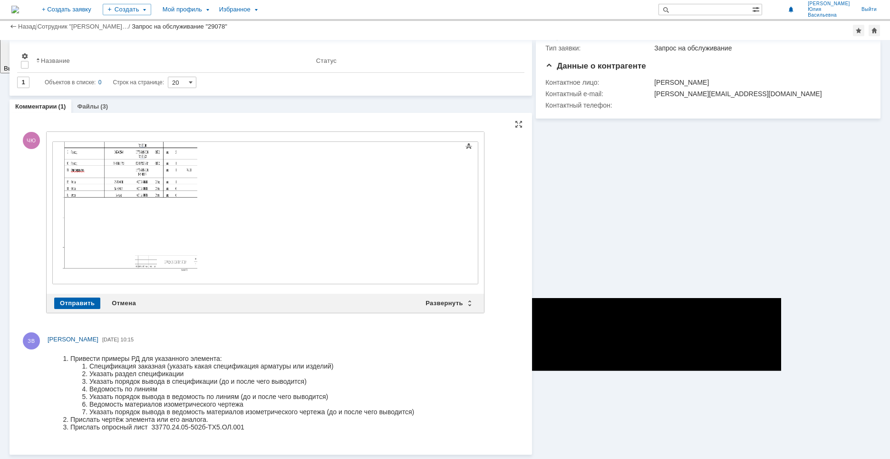
click at [129, 411] on li "Указать порядок вывода в ведомость материалов изометрического чертежа (до и пос…" at bounding box center [251, 412] width 325 height 8
click at [234, 395] on li "Указать порядок вывода в ведомость по линиям (до и после чего выводится)" at bounding box center [251, 396] width 325 height 8
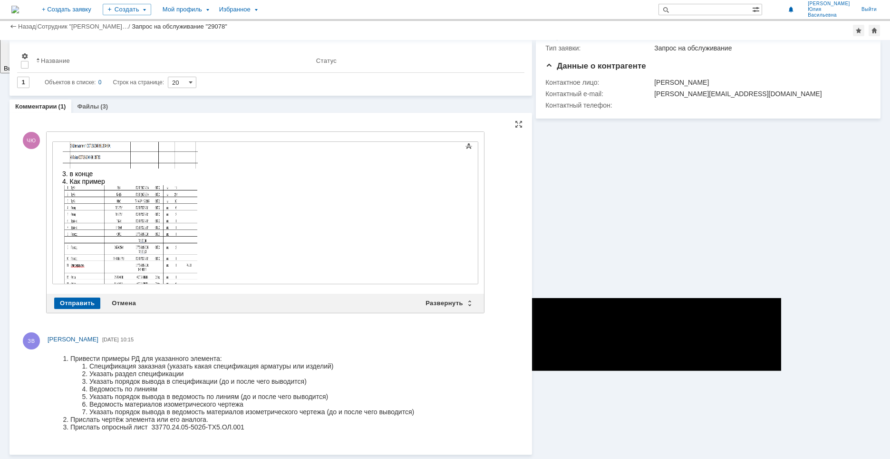
scroll to position [115, 0]
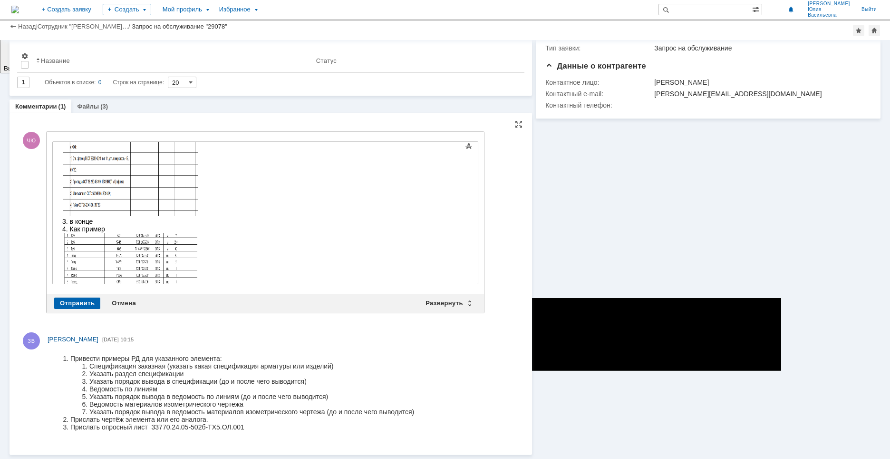
click at [117, 224] on div "3. в конце" at bounding box center [129, 221] width 135 height 8
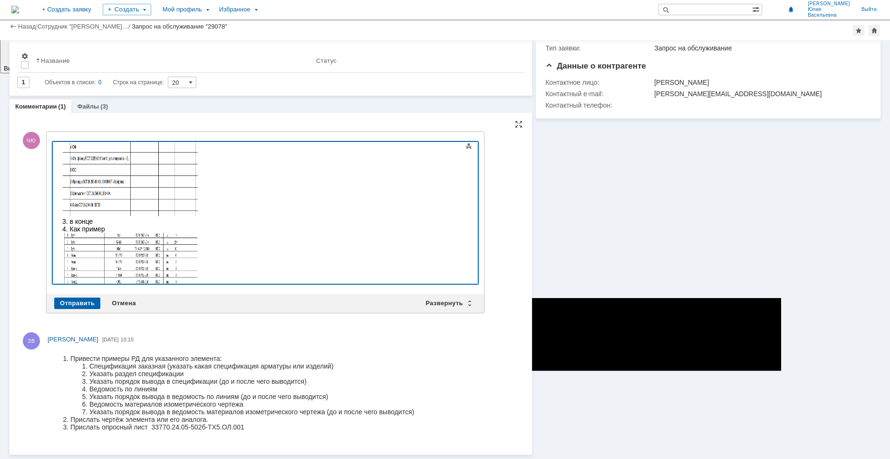
click at [119, 231] on div "4. Как пример" at bounding box center [129, 229] width 135 height 8
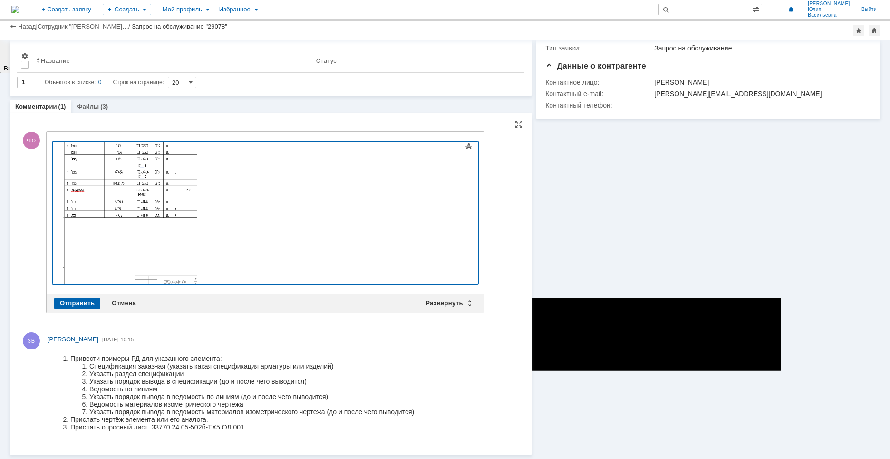
scroll to position [143, 0]
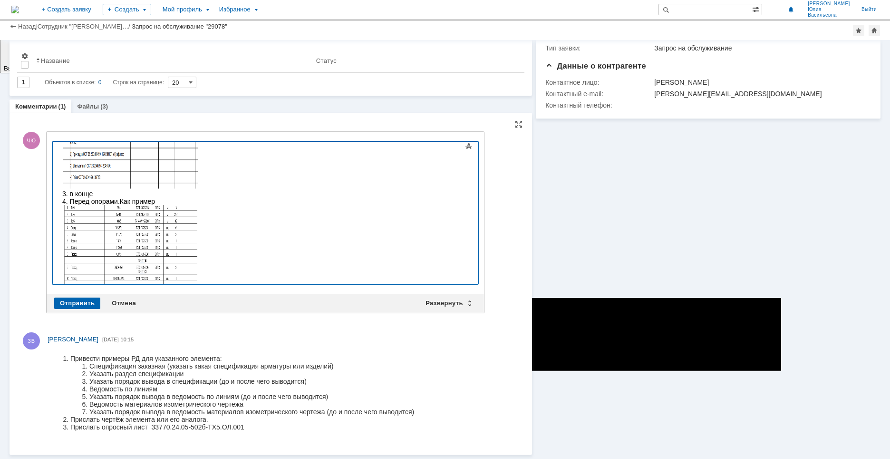
drag, startPoint x: 66, startPoint y: 201, endPoint x: 75, endPoint y: 200, distance: 9.1
click at [66, 201] on span "4. Перед опорами. Как пример" at bounding box center [108, 201] width 93 height 8
click at [68, 200] on span "4. Перед опорами. Как пример" at bounding box center [108, 201] width 93 height 8
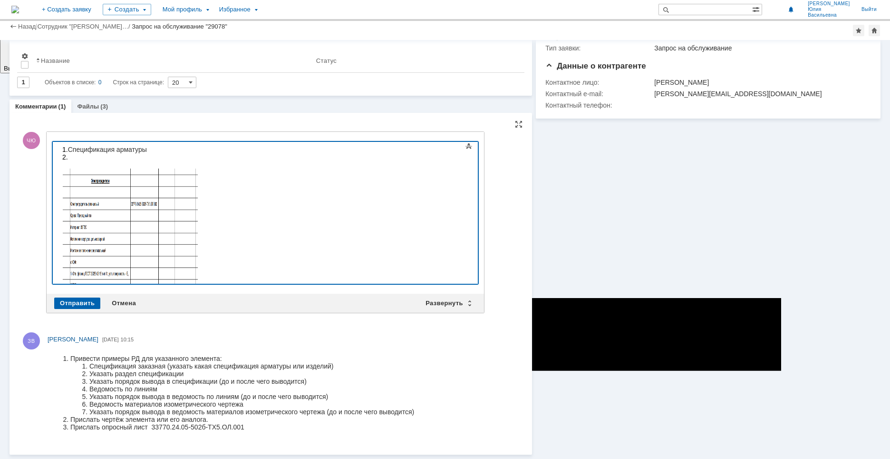
click at [71, 156] on div "2." at bounding box center [129, 242] width 135 height 179
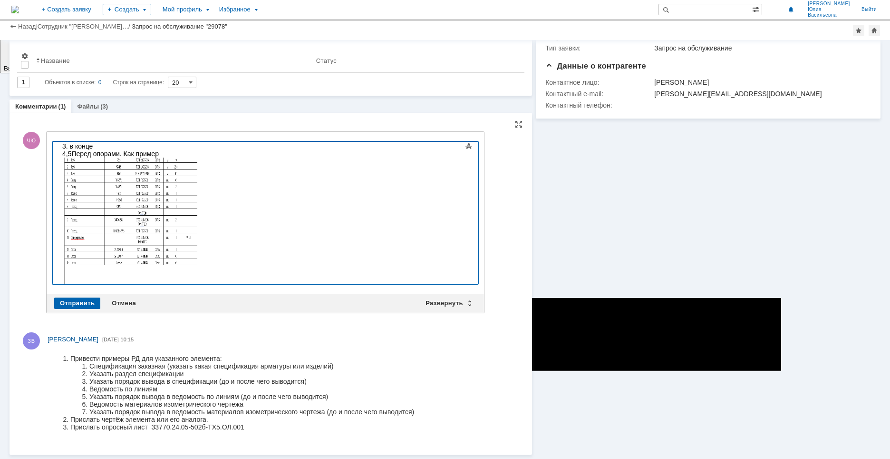
scroll to position [143, 0]
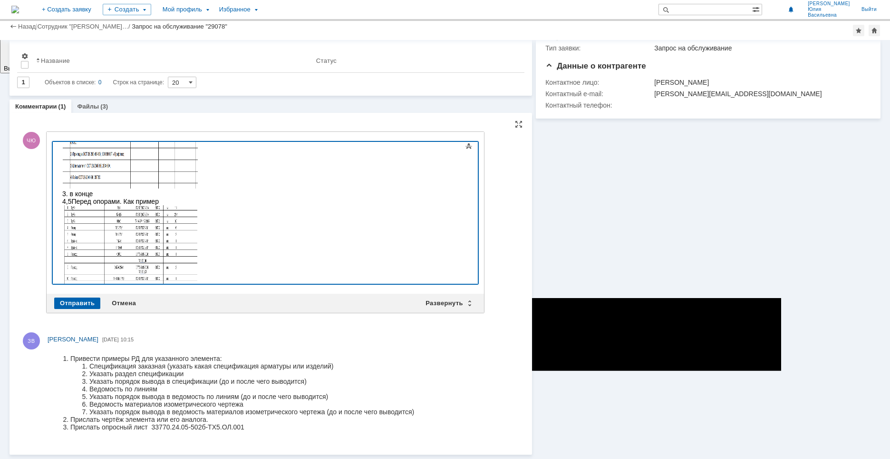
click at [98, 192] on div "3. в конце" at bounding box center [129, 194] width 135 height 8
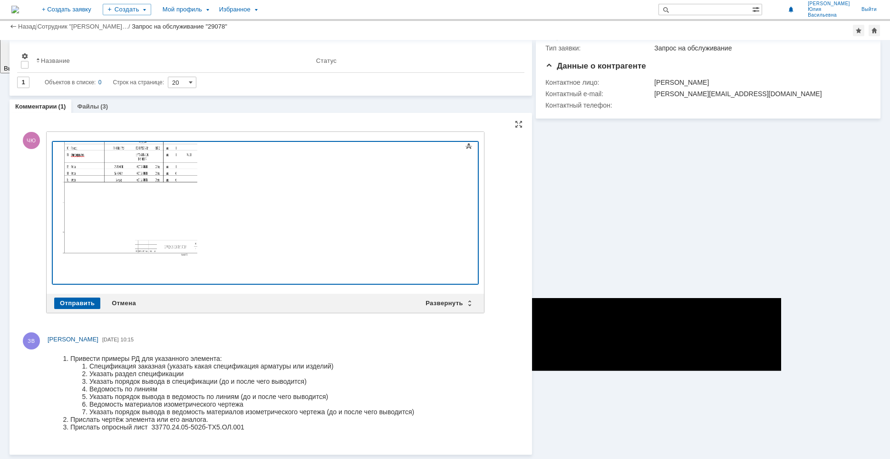
click at [197, 253] on div at bounding box center [129, 173] width 135 height 197
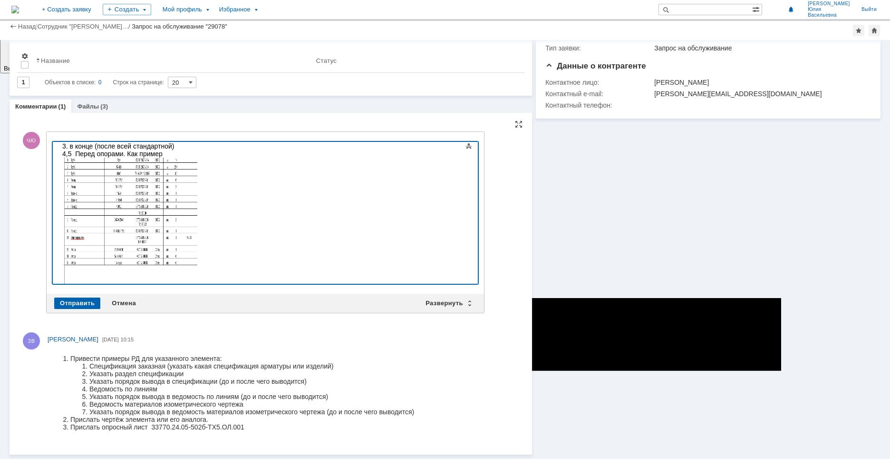
click at [165, 218] on img at bounding box center [130, 247] width 136 height 181
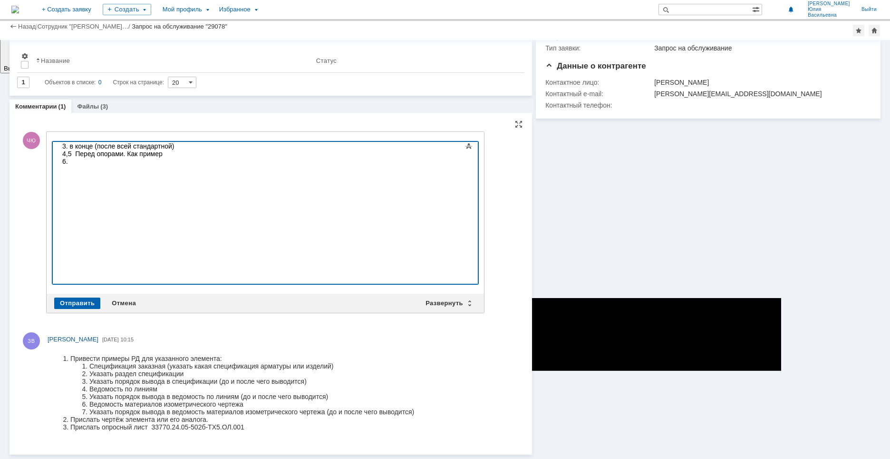
scroll to position [98, 0]
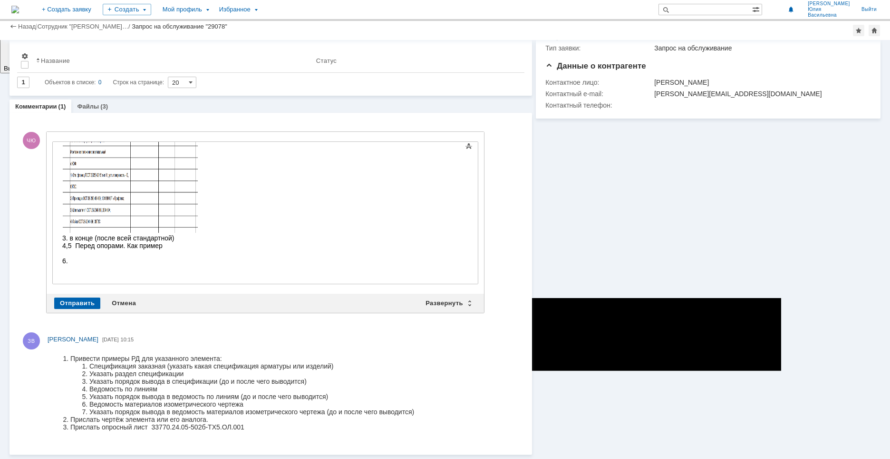
click at [88, 252] on div at bounding box center [129, 253] width 135 height 8
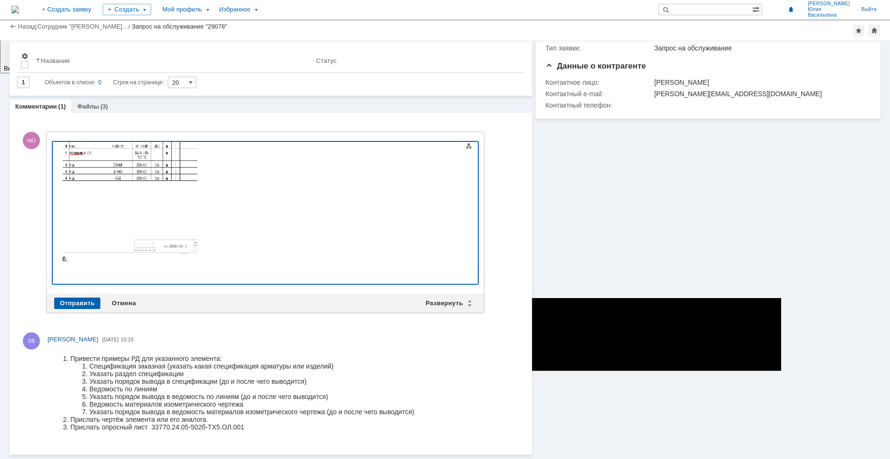
scroll to position [329, 0]
click at [95, 224] on div at bounding box center [129, 226] width 135 height 8
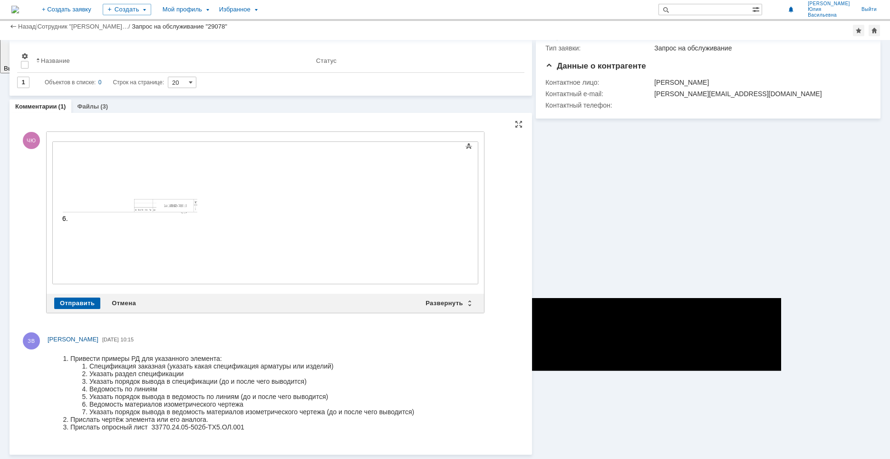
click at [106, 220] on div "6." at bounding box center [129, 219] width 135 height 8
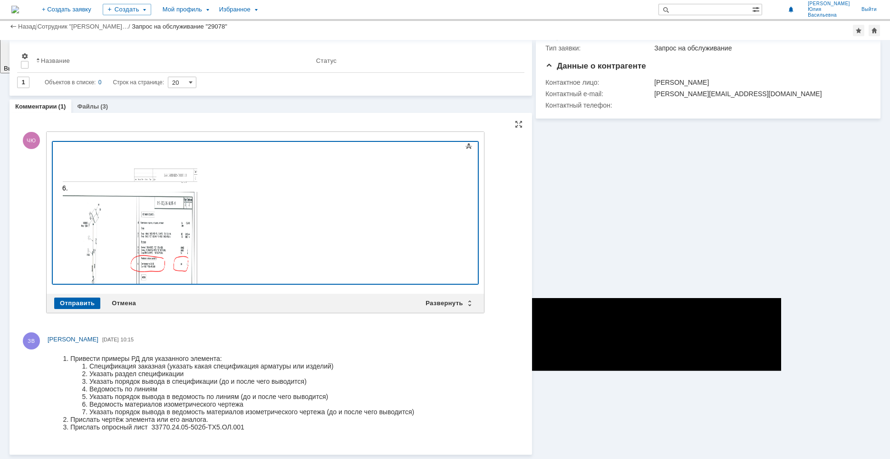
scroll to position [549, 0]
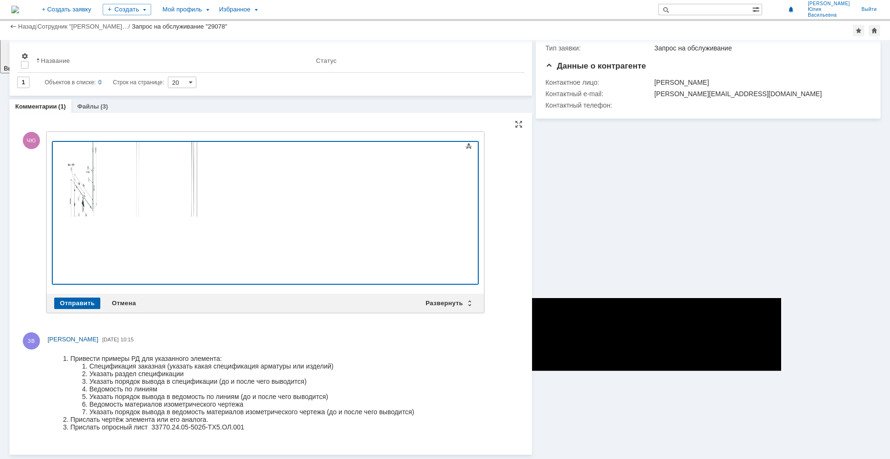
click at [67, 208] on div "6." at bounding box center [129, 106] width 135 height 224
click at [71, 218] on div at bounding box center [129, 222] width 135 height 8
click at [68, 206] on div "6." at bounding box center [129, 106] width 135 height 224
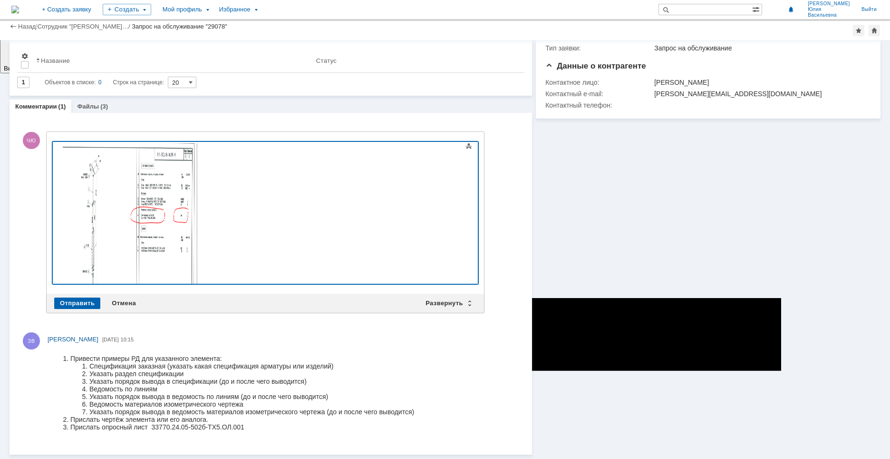
scroll to position [320, 0]
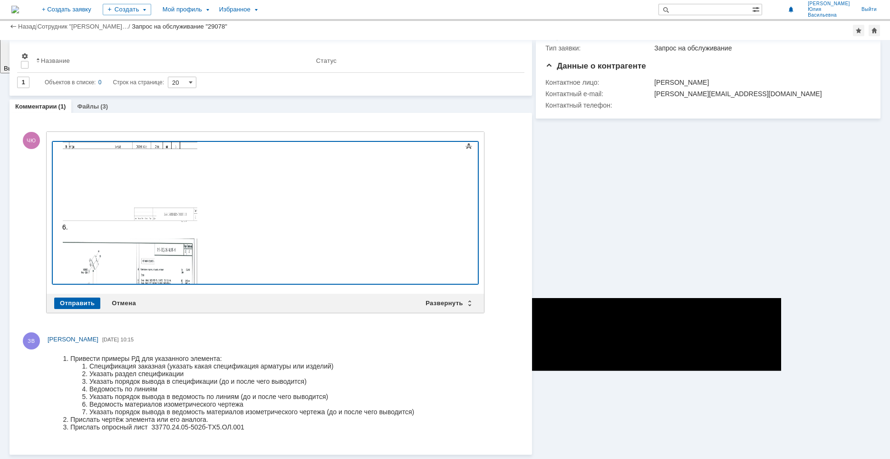
click at [83, 223] on div at bounding box center [129, 125] width 135 height 196
click at [79, 228] on div "6." at bounding box center [129, 227] width 135 height 8
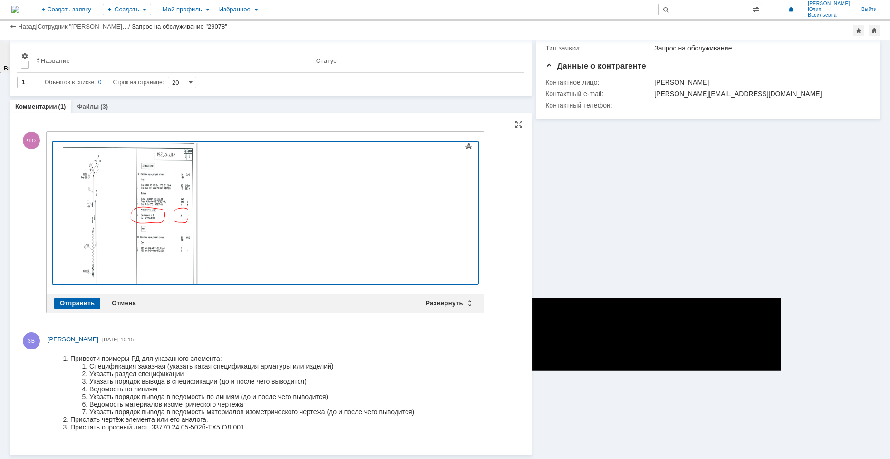
click at [198, 181] on img at bounding box center [130, 250] width 136 height 215
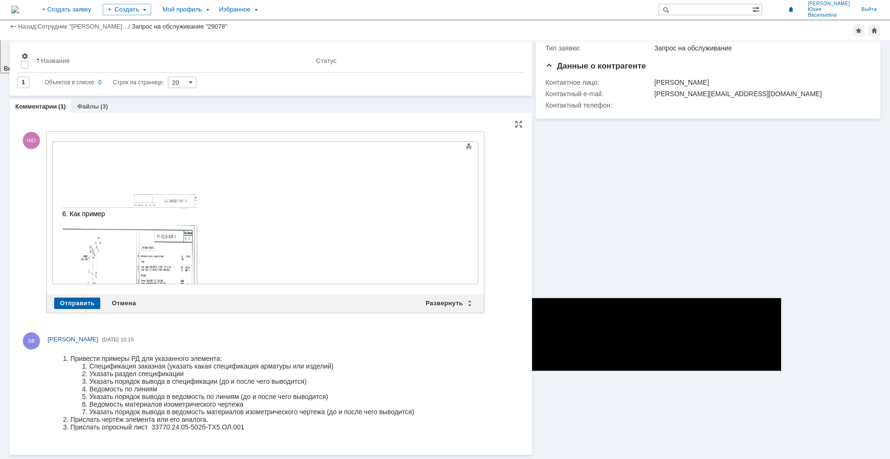
scroll to position [381, 0]
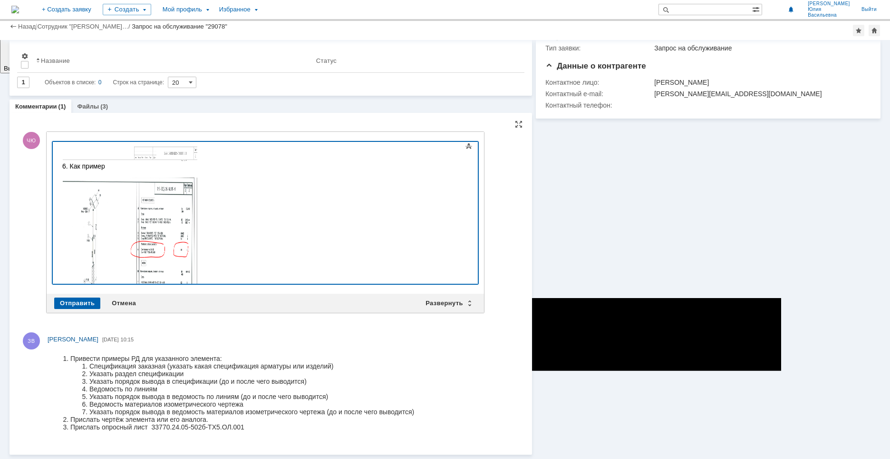
click at [198, 217] on img at bounding box center [130, 284] width 136 height 215
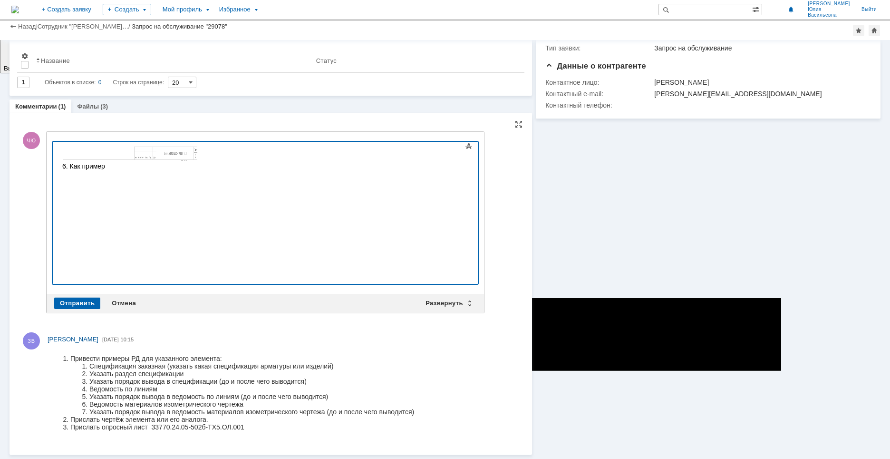
scroll to position [301, 0]
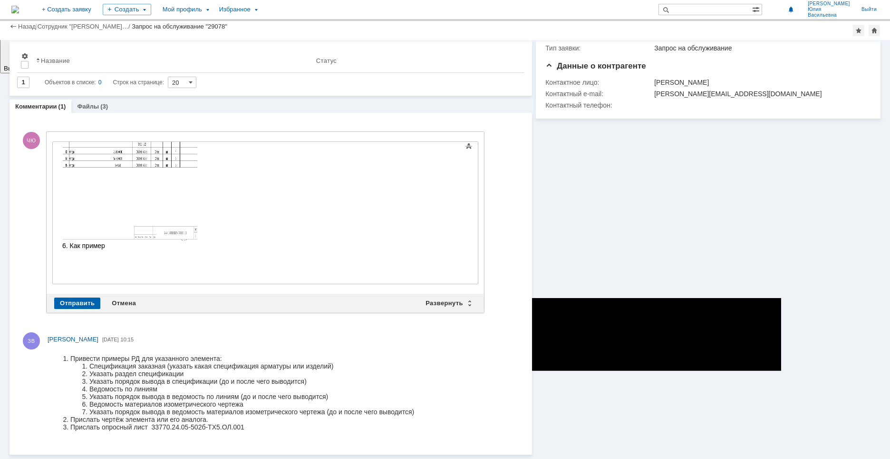
click at [105, 240] on img at bounding box center [130, 143] width 136 height 195
click at [176, 255] on div "​ наименование изделия:" at bounding box center [129, 253] width 135 height 9
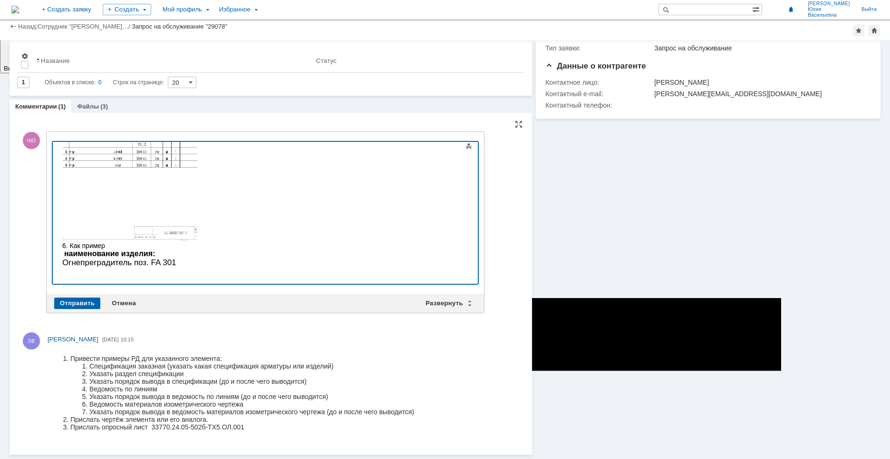
click at [93, 273] on div at bounding box center [129, 271] width 135 height 8
click at [89, 251] on span "наименование изделия:" at bounding box center [109, 253] width 91 height 8
drag, startPoint x: 157, startPoint y: 255, endPoint x: 39, endPoint y: 254, distance: 118.9
click at [59, 254] on html "1. Спецификация арматуры 2. 3. в конце (после всей стандартной) 4,5 Перед опора…" at bounding box center [130, 71] width 143 height 461
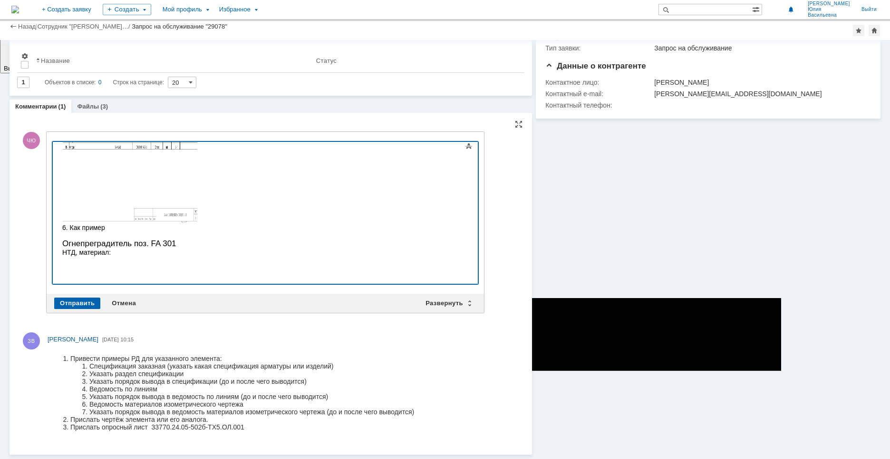
scroll to position [318, 0]
click at [64, 245] on p "Огнепреградитель поз. FA 301" at bounding box center [129, 245] width 135 height 10
click at [131, 264] on div at bounding box center [129, 268] width 135 height 8
click at [129, 257] on div "НТД, материал:" at bounding box center [129, 261] width 135 height 8
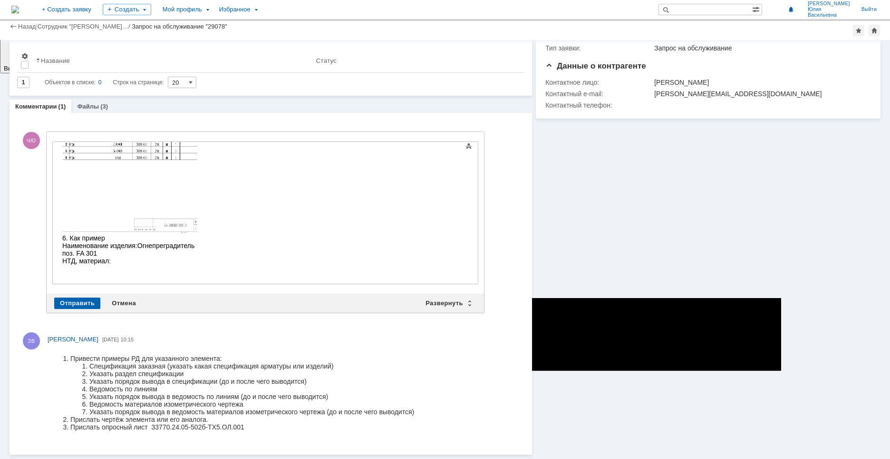
click at [128, 257] on div "НТД, материал:" at bounding box center [129, 261] width 135 height 8
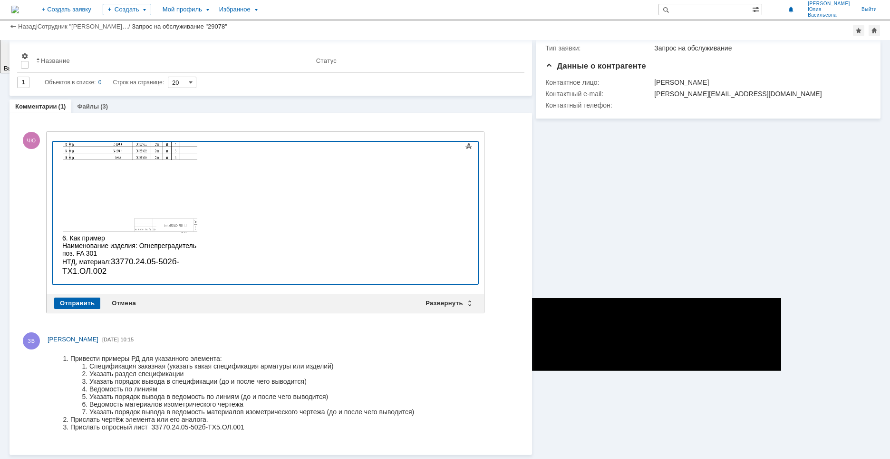
click at [197, 257] on div "НТД, материал: 33770.24.05-502б-ТХ1.ОЛ.002" at bounding box center [129, 266] width 135 height 19
click at [197, 248] on div "Наименование изделия: Огнепреградитель поз. FA 301" at bounding box center [129, 249] width 135 height 15
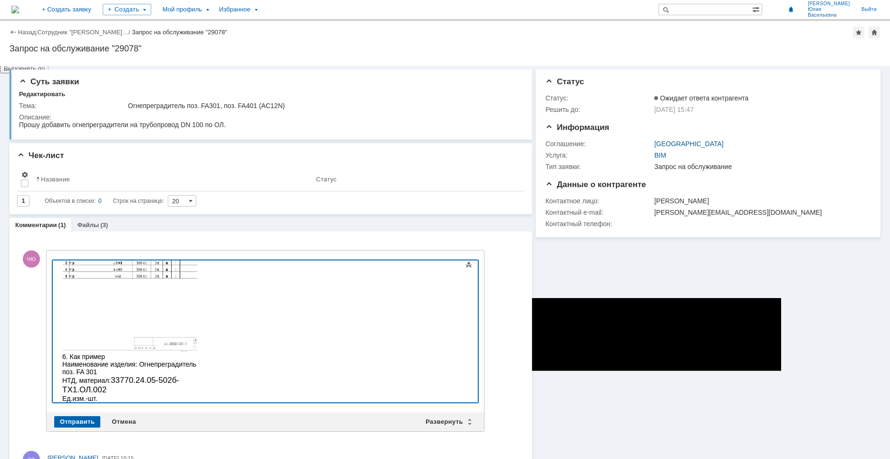
scroll to position [333, 0]
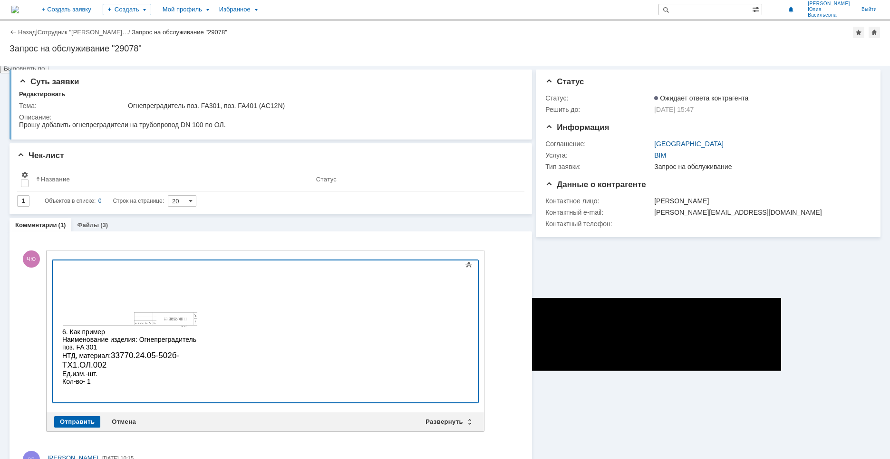
click at [124, 377] on div "Кол-во- 1" at bounding box center [129, 381] width 135 height 8
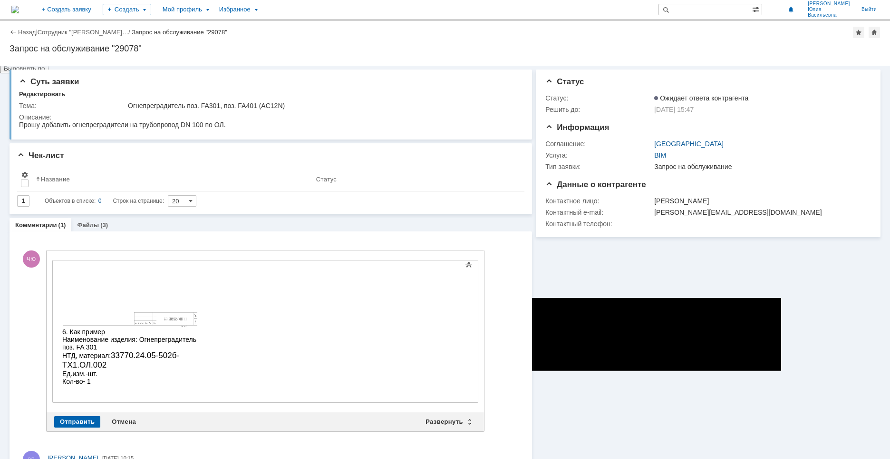
click at [197, 385] on div "​" at bounding box center [129, 389] width 135 height 8
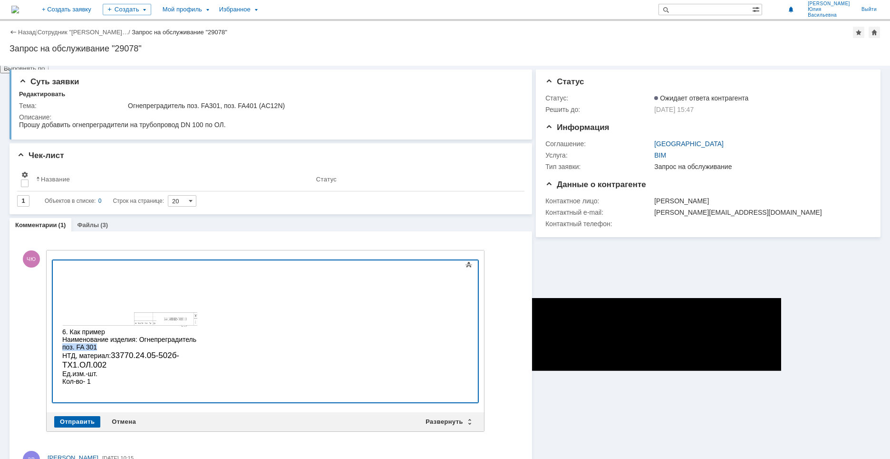
drag, startPoint x: 242, startPoint y: 341, endPoint x: 198, endPoint y: 339, distance: 43.8
click at [197, 339] on div "Наименование изделия: Огнепреградитель поз. FA 301" at bounding box center [129, 342] width 135 height 15
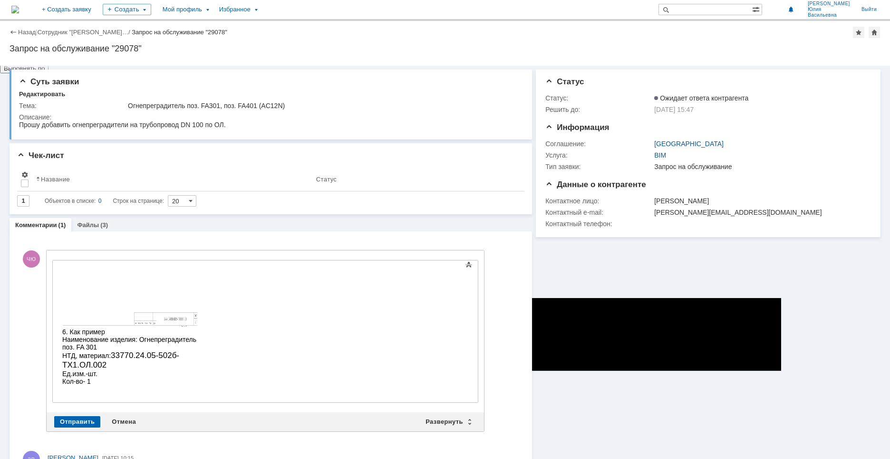
drag, startPoint x: 136, startPoint y: 372, endPoint x: 128, endPoint y: 372, distance: 7.1
click at [136, 385] on div "​" at bounding box center [129, 389] width 135 height 8
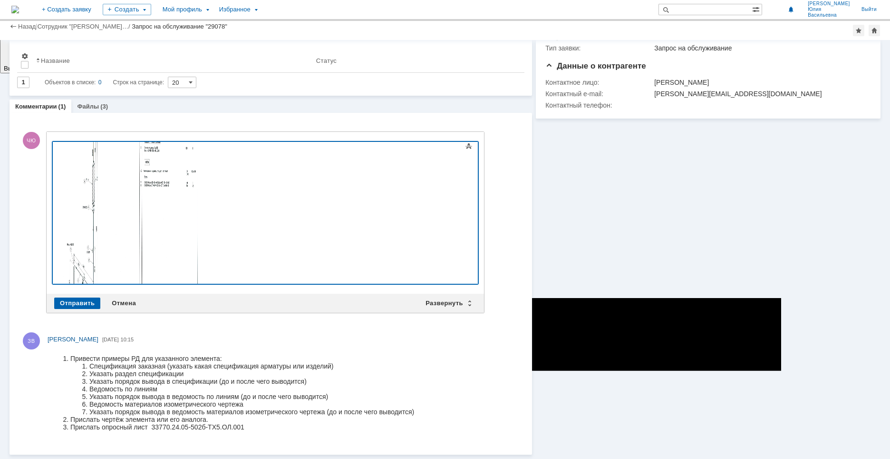
scroll to position [612, 0]
click at [77, 232] on div at bounding box center [129, 236] width 135 height 8
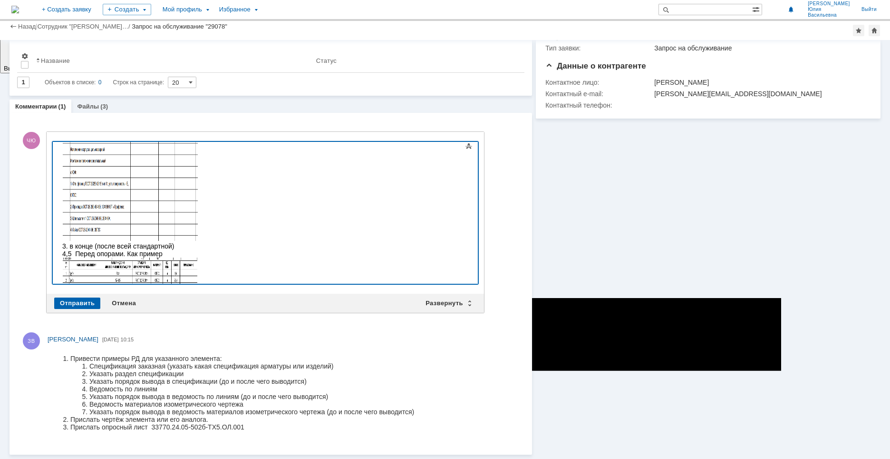
scroll to position [0, 0]
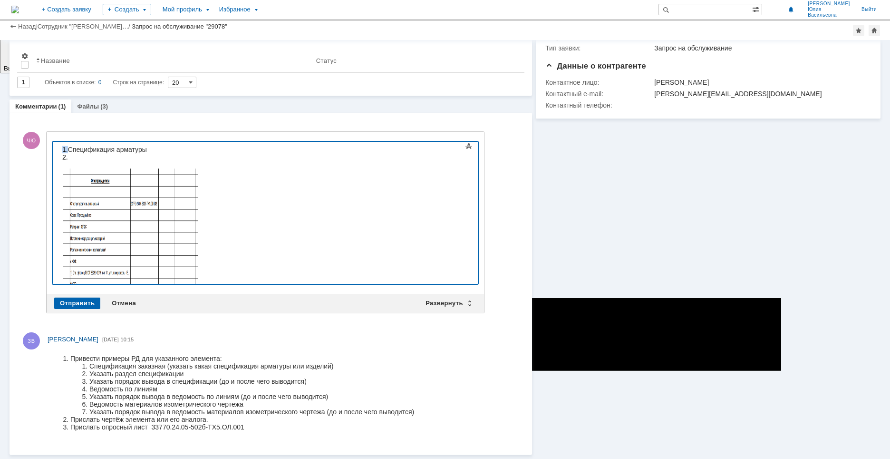
drag, startPoint x: 67, startPoint y: 150, endPoint x: 62, endPoint y: 150, distance: 5.3
click at [77, 154] on div "2." at bounding box center [129, 242] width 135 height 178
click at [70, 150] on span "Спецификация арматуры" at bounding box center [107, 150] width 79 height 8
drag, startPoint x: 76, startPoint y: 147, endPoint x: 88, endPoint y: 290, distance: 143.1
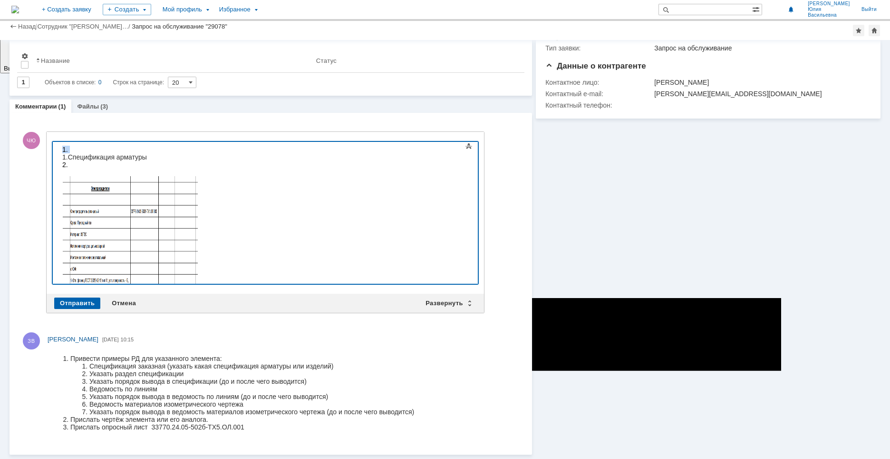
click at [463, 150] on span at bounding box center [468, 145] width 11 height 11
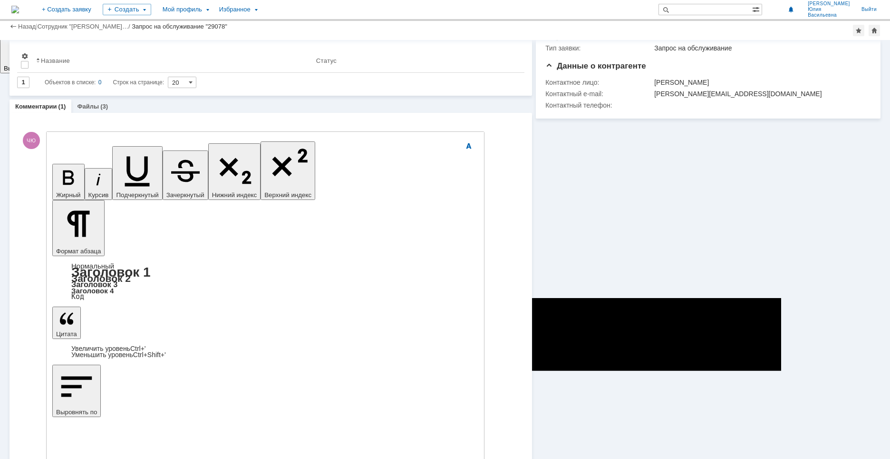
click at [62, 165] on icon "button" at bounding box center [68, 177] width 25 height 25
drag, startPoint x: 81, startPoint y: 2735, endPoint x: 88, endPoint y: 2732, distance: 6.6
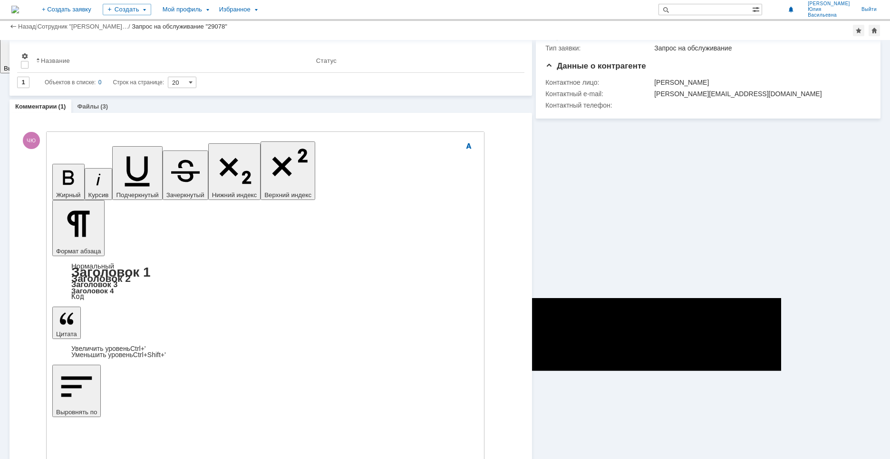
drag, startPoint x: 91, startPoint y: 2769, endPoint x: 105, endPoint y: 2783, distance: 20.2
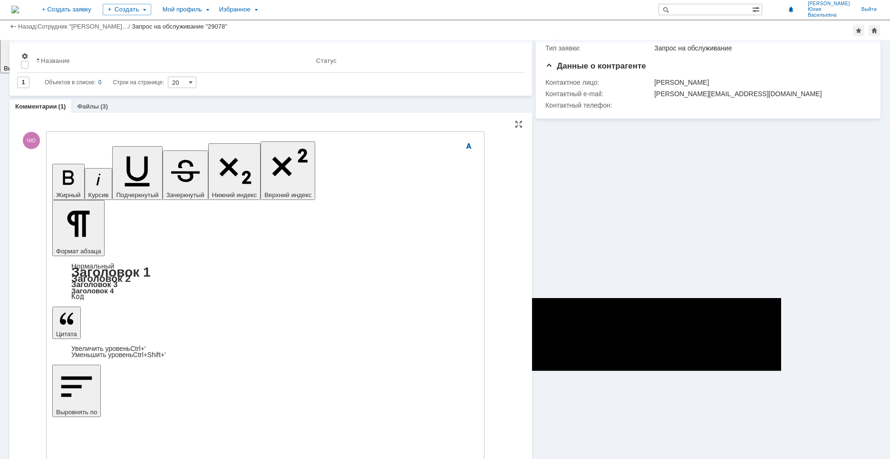
drag, startPoint x: 198, startPoint y: 2757, endPoint x: 210, endPoint y: 2757, distance: 11.9
drag, startPoint x: 61, startPoint y: 149, endPoint x: 64, endPoint y: 403, distance: 254.0
click at [61, 165] on icon "button" at bounding box center [68, 177] width 25 height 25
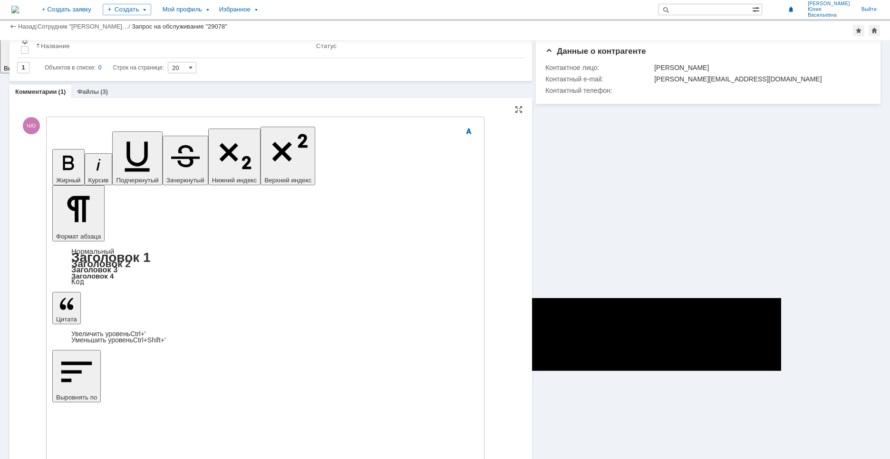
scroll to position [577, 0]
drag, startPoint x: 156, startPoint y: 2729, endPoint x: 238, endPoint y: 2729, distance: 82.8
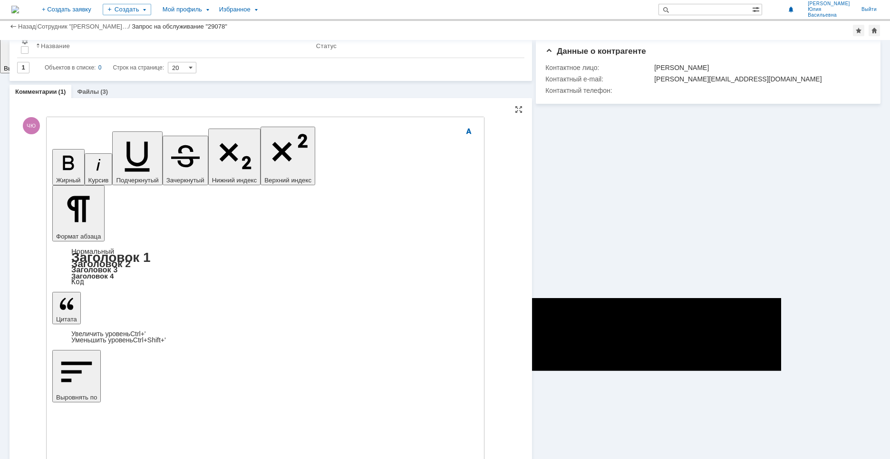
scroll to position [95, 0]
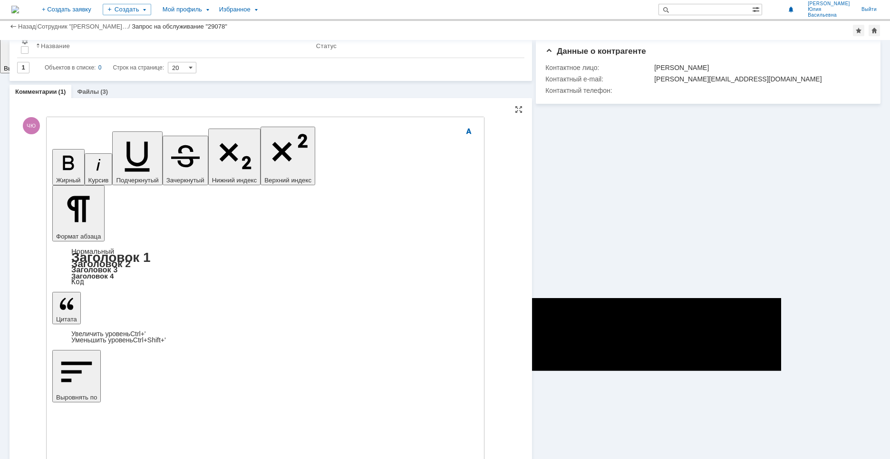
scroll to position [593, 0]
drag, startPoint x: 78, startPoint y: 2795, endPoint x: 169, endPoint y: 2793, distance: 90.9
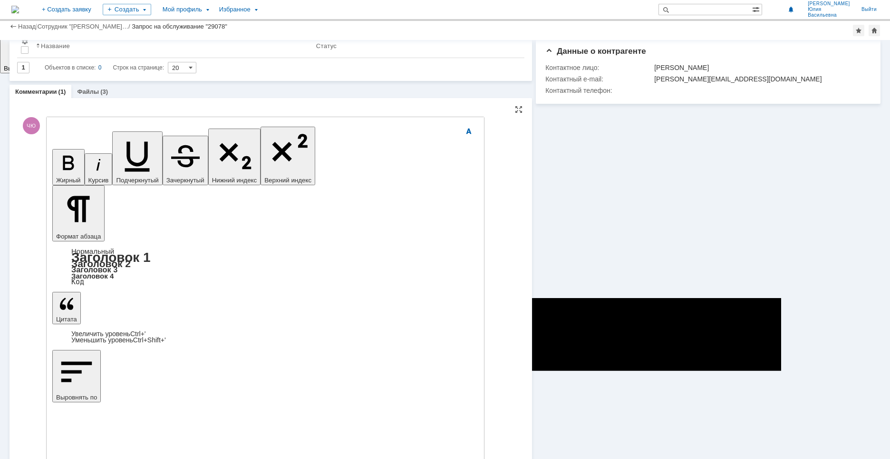
click at [100, 93] on div "(3)" at bounding box center [104, 91] width 8 height 7
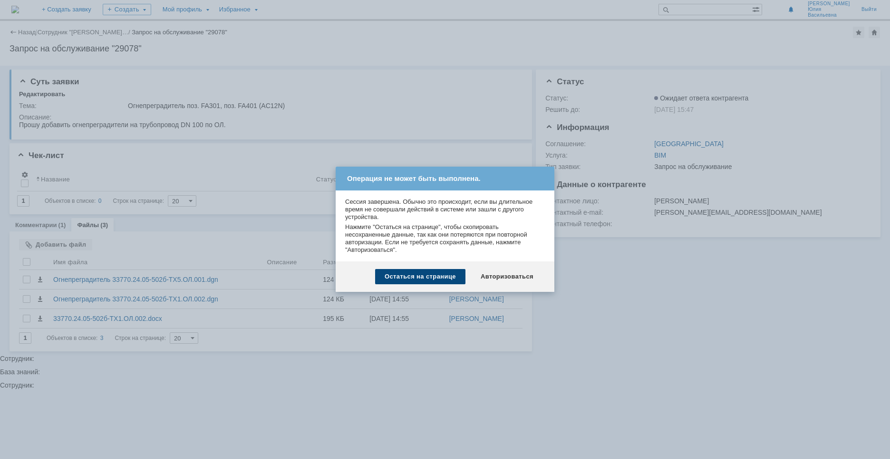
click at [437, 272] on div "Остаться на странице" at bounding box center [420, 276] width 90 height 15
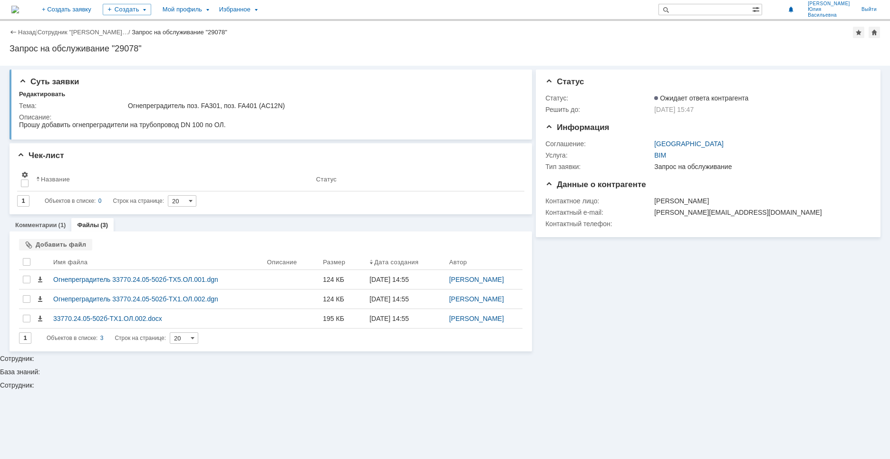
click at [95, 225] on link "Файлы" at bounding box center [88, 224] width 22 height 7
click at [36, 224] on link "Комментарии" at bounding box center [36, 224] width 42 height 7
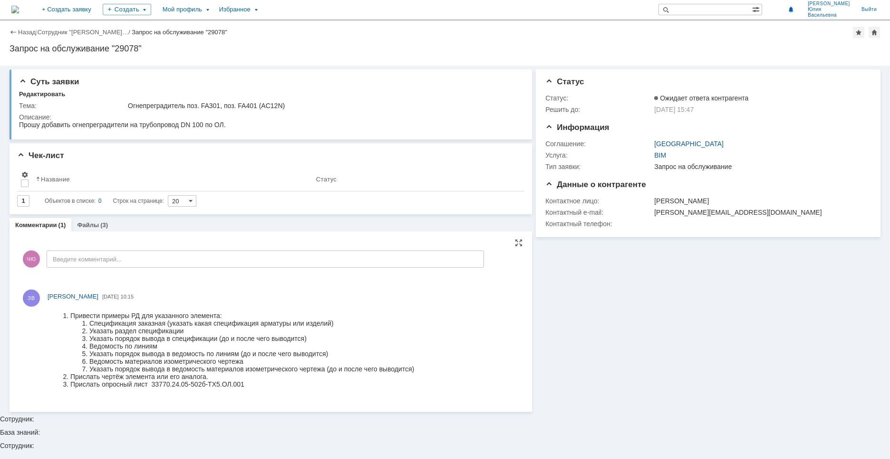
click at [87, 258] on input "Введите комментарий..." at bounding box center [266, 258] width 438 height 17
click at [170, 258] on input "Введите комментарий..." at bounding box center [266, 258] width 438 height 17
click at [84, 261] on input "Введите комментарий..." at bounding box center [266, 258] width 438 height 17
click at [35, 225] on link "Комментарии" at bounding box center [36, 224] width 42 height 7
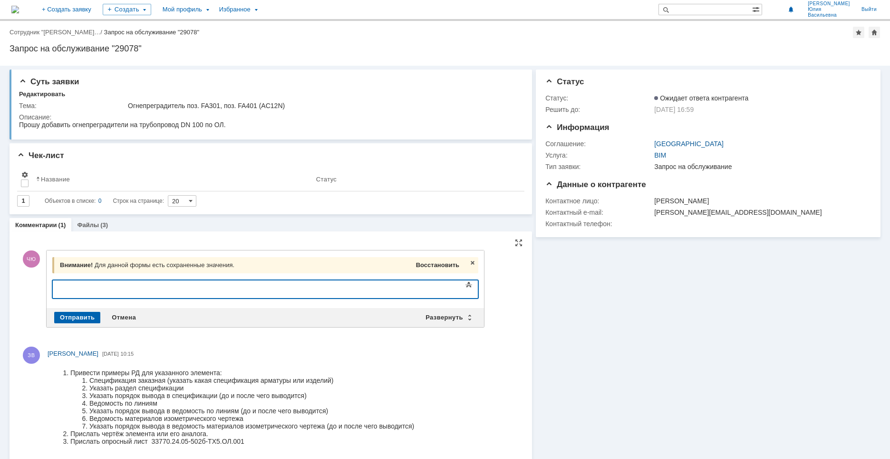
click at [436, 267] on span "Восстановить" at bounding box center [437, 264] width 43 height 7
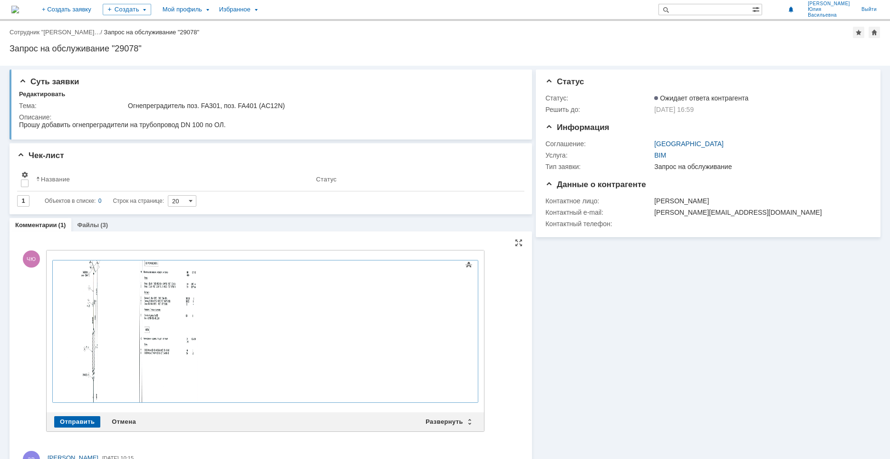
scroll to position [585, 0]
click at [124, 385] on div "2,3 в приложении" at bounding box center [129, 389] width 135 height 8
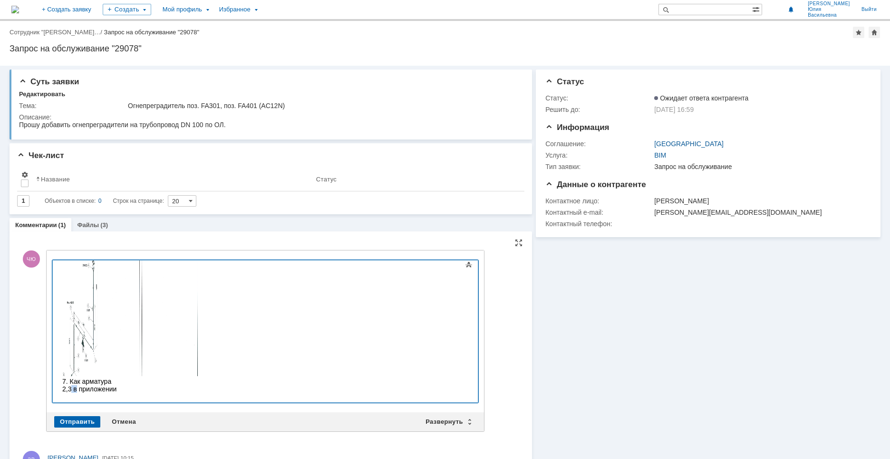
drag, startPoint x: 78, startPoint y: 371, endPoint x: 72, endPoint y: 372, distance: 5.3
click at [72, 385] on div "2,3 в приложении" at bounding box center [129, 389] width 135 height 8
drag, startPoint x: 130, startPoint y: 371, endPoint x: 73, endPoint y: 369, distance: 57.1
click at [73, 385] on div "2,3 в приложении" at bounding box center [129, 389] width 135 height 8
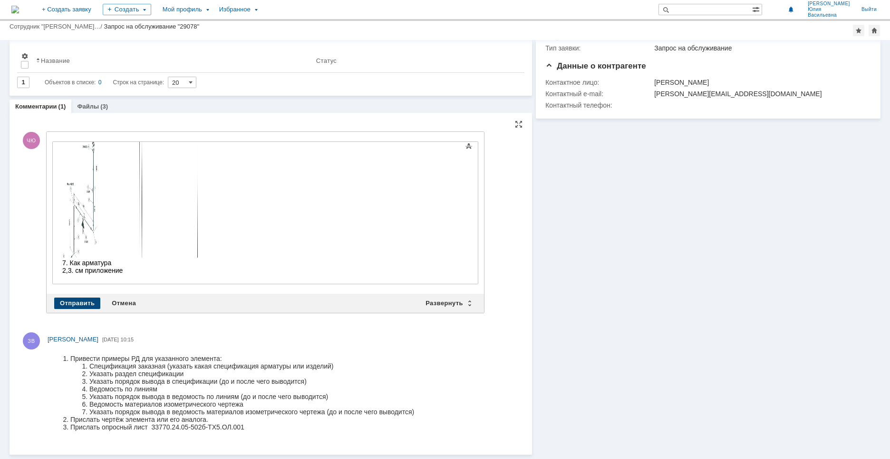
click at [74, 305] on div "Отправить" at bounding box center [77, 302] width 46 height 11
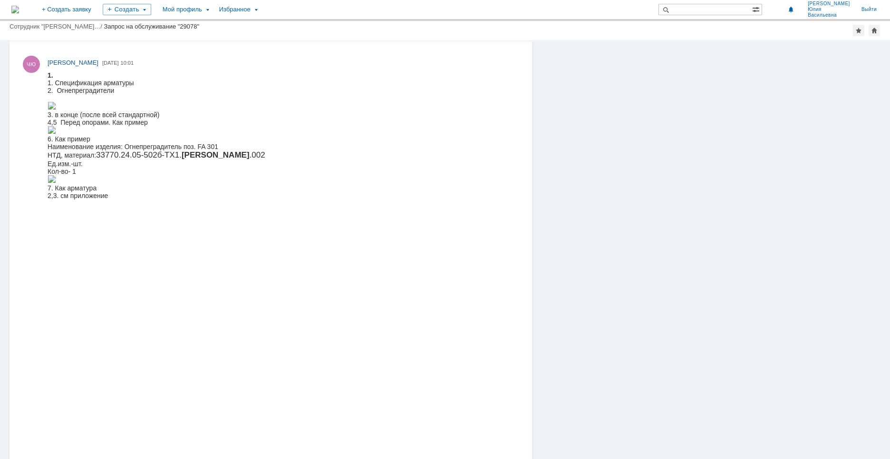
scroll to position [0, 0]
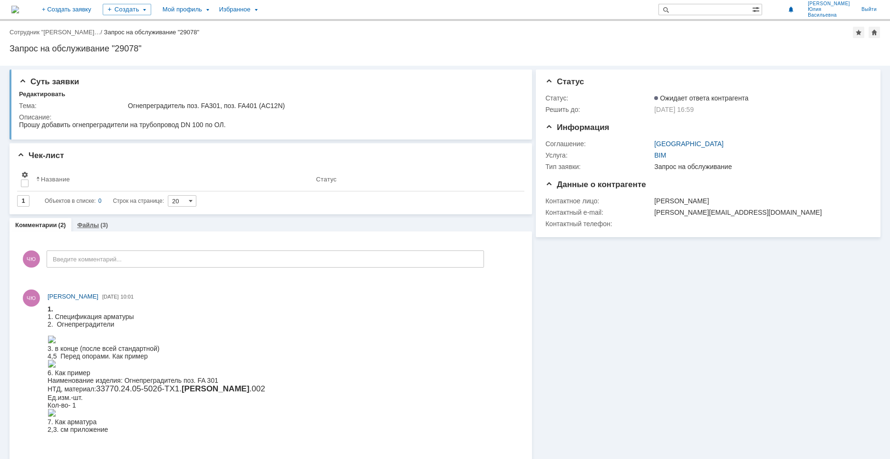
click at [96, 227] on link "Файлы" at bounding box center [88, 224] width 22 height 7
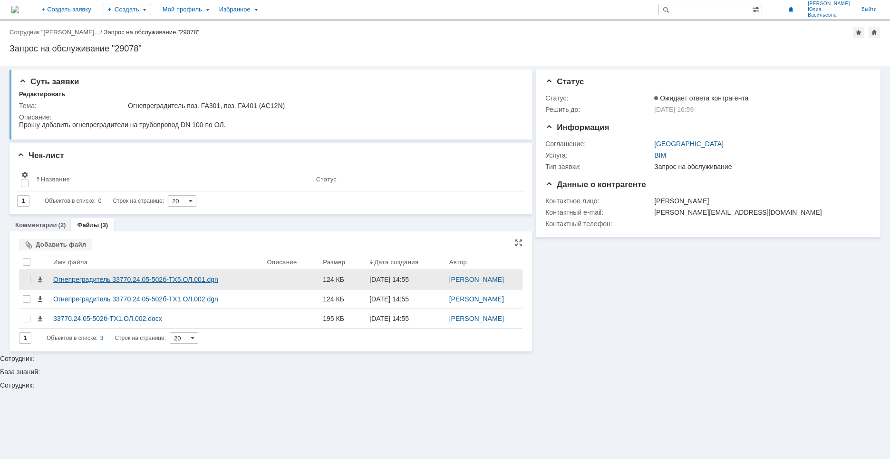
click at [200, 281] on div "Огнепреградитель 33770.24.05-502б-ТХ5.ОЛ.001.dgn" at bounding box center [156, 279] width 206 height 8
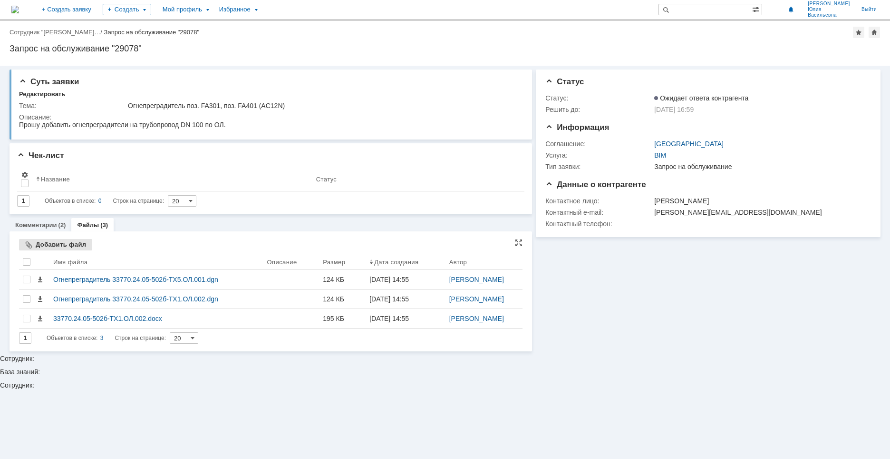
click at [45, 246] on div "Добавить файл" at bounding box center [55, 244] width 73 height 11
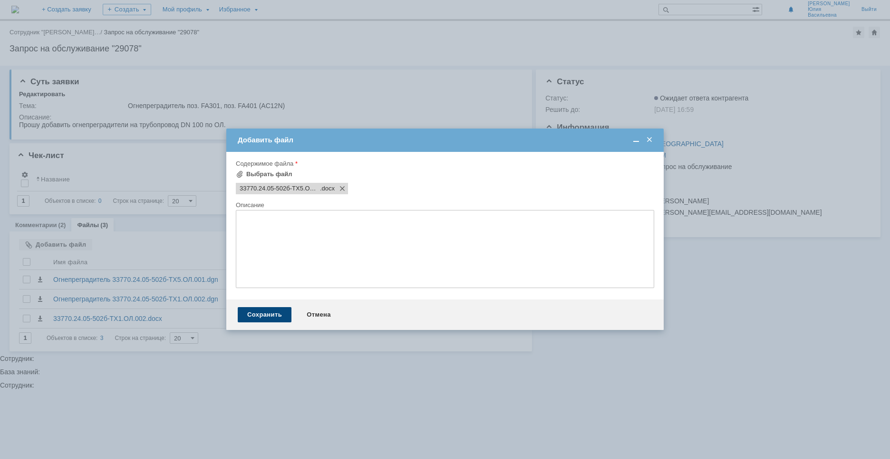
click at [273, 321] on div "Сохранить" at bounding box center [265, 314] width 54 height 15
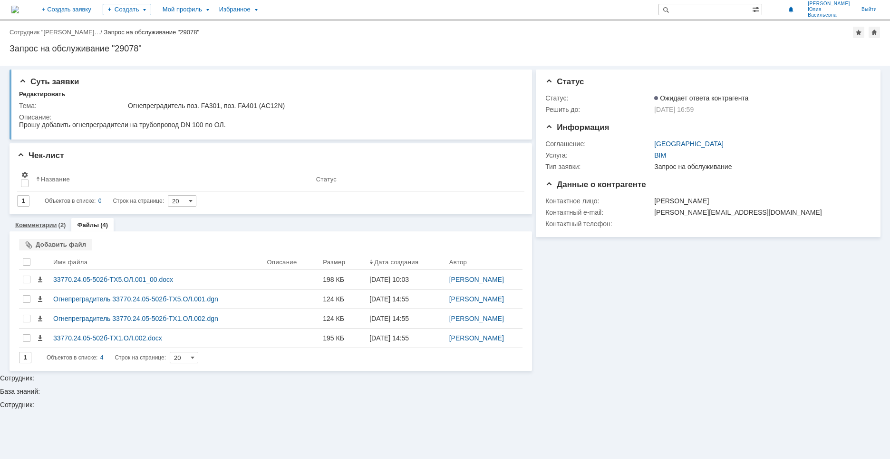
click at [37, 223] on link "Комментарии" at bounding box center [36, 224] width 42 height 7
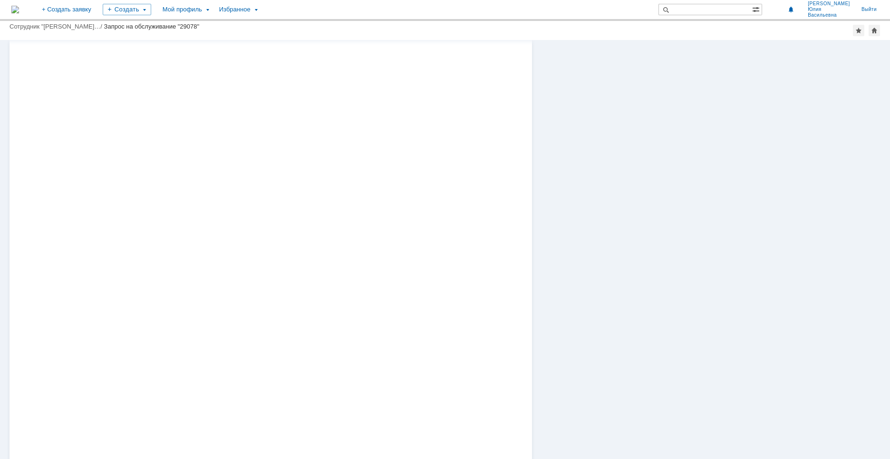
scroll to position [446, 0]
click at [214, 9] on div "Мой профиль" at bounding box center [185, 9] width 57 height 19
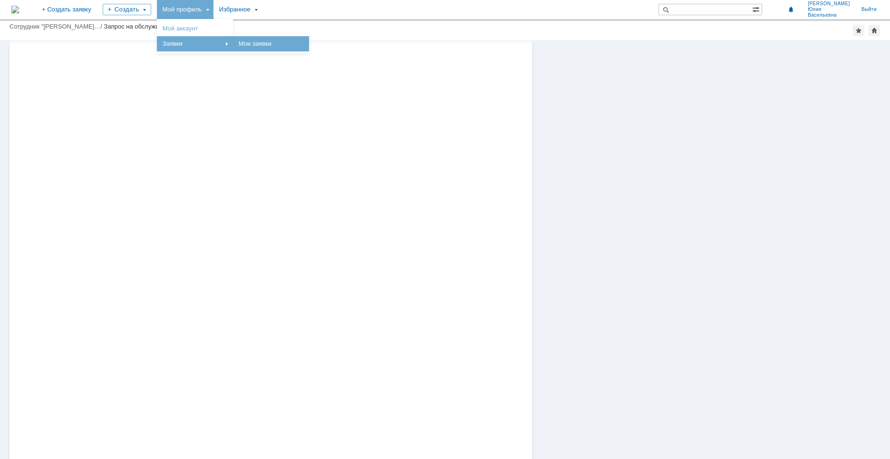
click at [309, 50] on div "Мои заявки" at bounding box center [271, 43] width 76 height 15
click at [222, 42] on div "Заявки" at bounding box center [195, 43] width 72 height 11
click at [214, 8] on div "Мой профиль" at bounding box center [185, 9] width 57 height 19
click at [231, 44] on div "Заявки" at bounding box center [195, 43] width 72 height 11
click at [214, 15] on div "Мой профиль" at bounding box center [185, 9] width 57 height 19
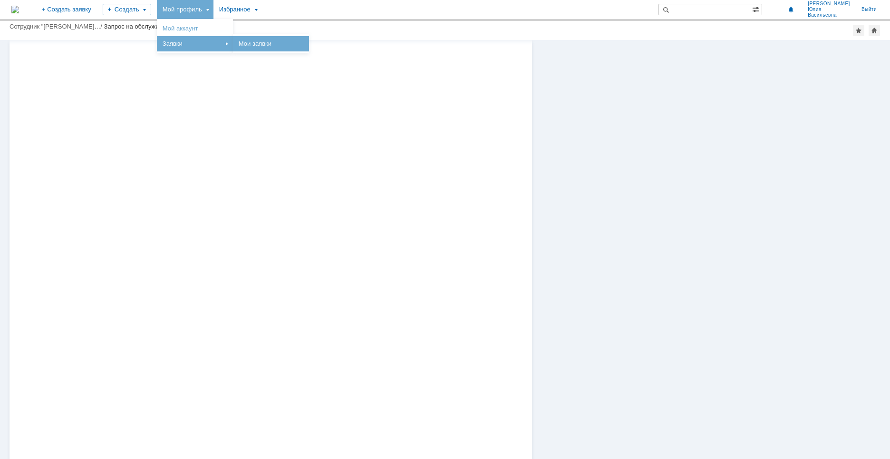
click at [307, 46] on link "Мои заявки" at bounding box center [271, 43] width 72 height 11
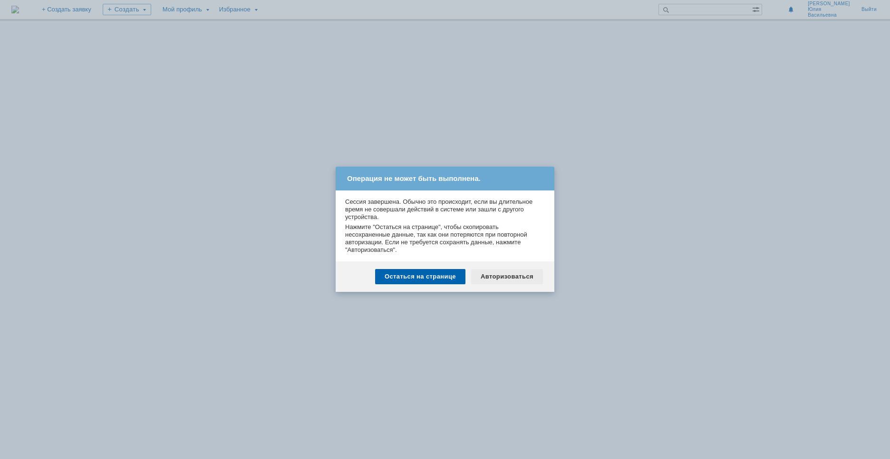
click at [502, 276] on div "Авторизоваться" at bounding box center [507, 276] width 72 height 15
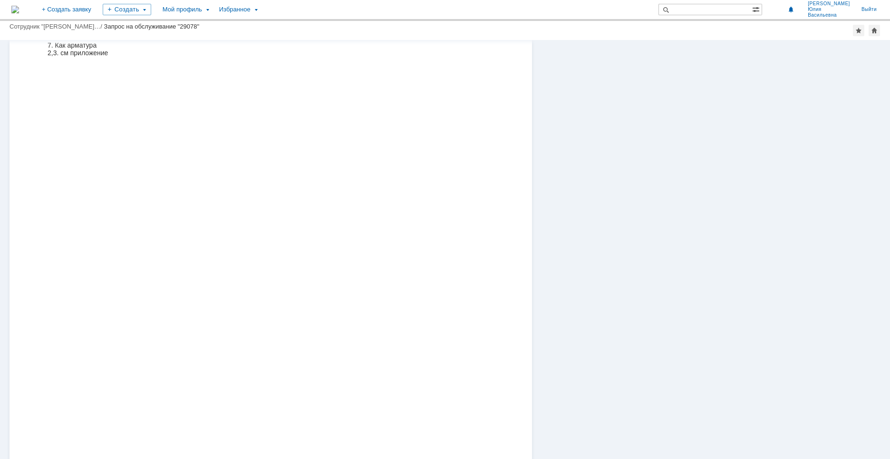
scroll to position [153, 0]
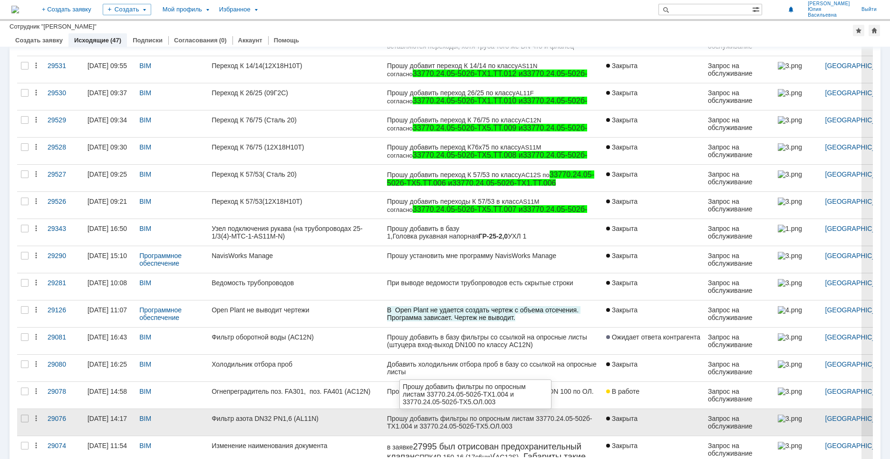
scroll to position [221, 0]
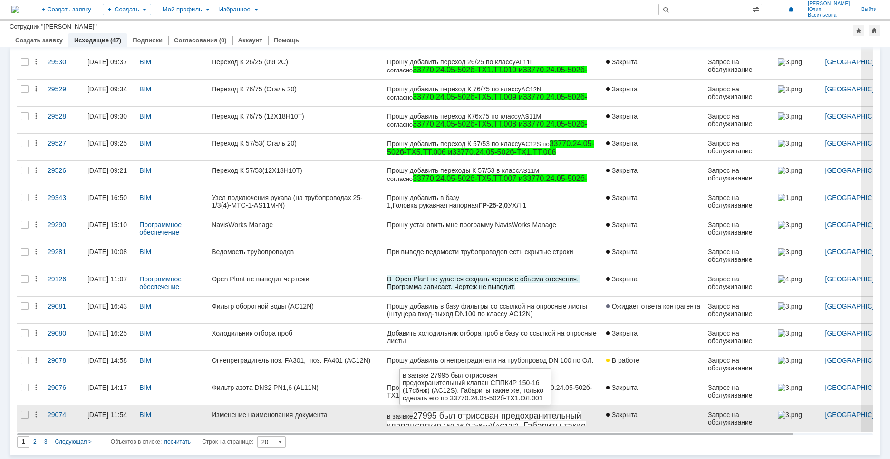
click at [488, 418] on span "27995 был отрисован предохранительный клапан СППК4Р 150-16 (17с6нж) ( AC12S) . …" at bounding box center [486, 433] width 199 height 46
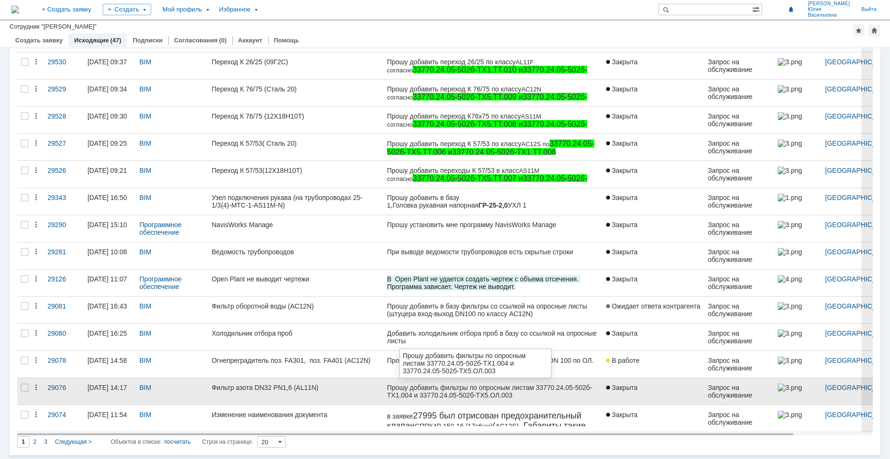
click at [513, 392] on div "Прошу добавить фильтры по опросным листам 33770.24.05-502б-ТХ1.004 и 33770.24.0…" at bounding box center [493, 390] width 212 height 15
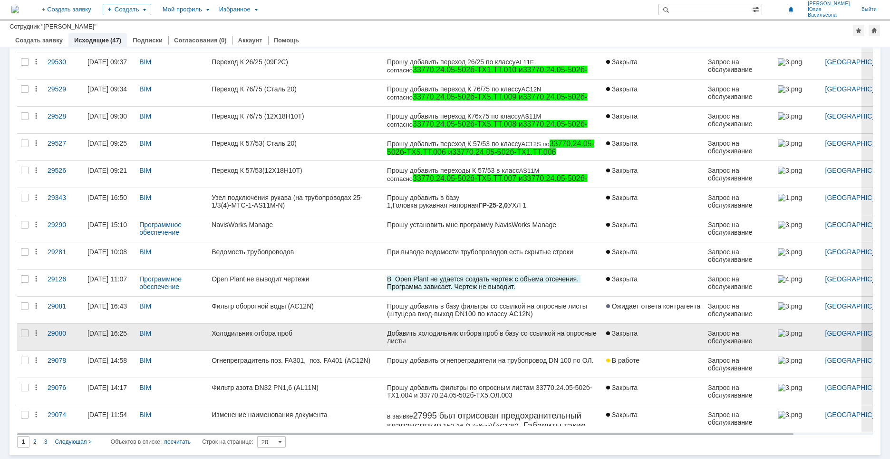
click at [294, 334] on div "Холодильник отбора проб" at bounding box center [296, 333] width 168 height 8
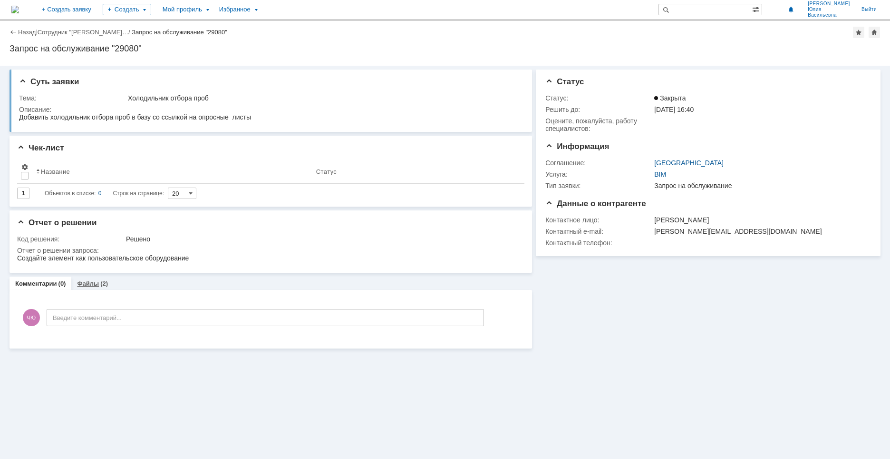
click at [94, 287] on link "Файлы" at bounding box center [88, 283] width 22 height 7
